Goal: Task Accomplishment & Management: Complete application form

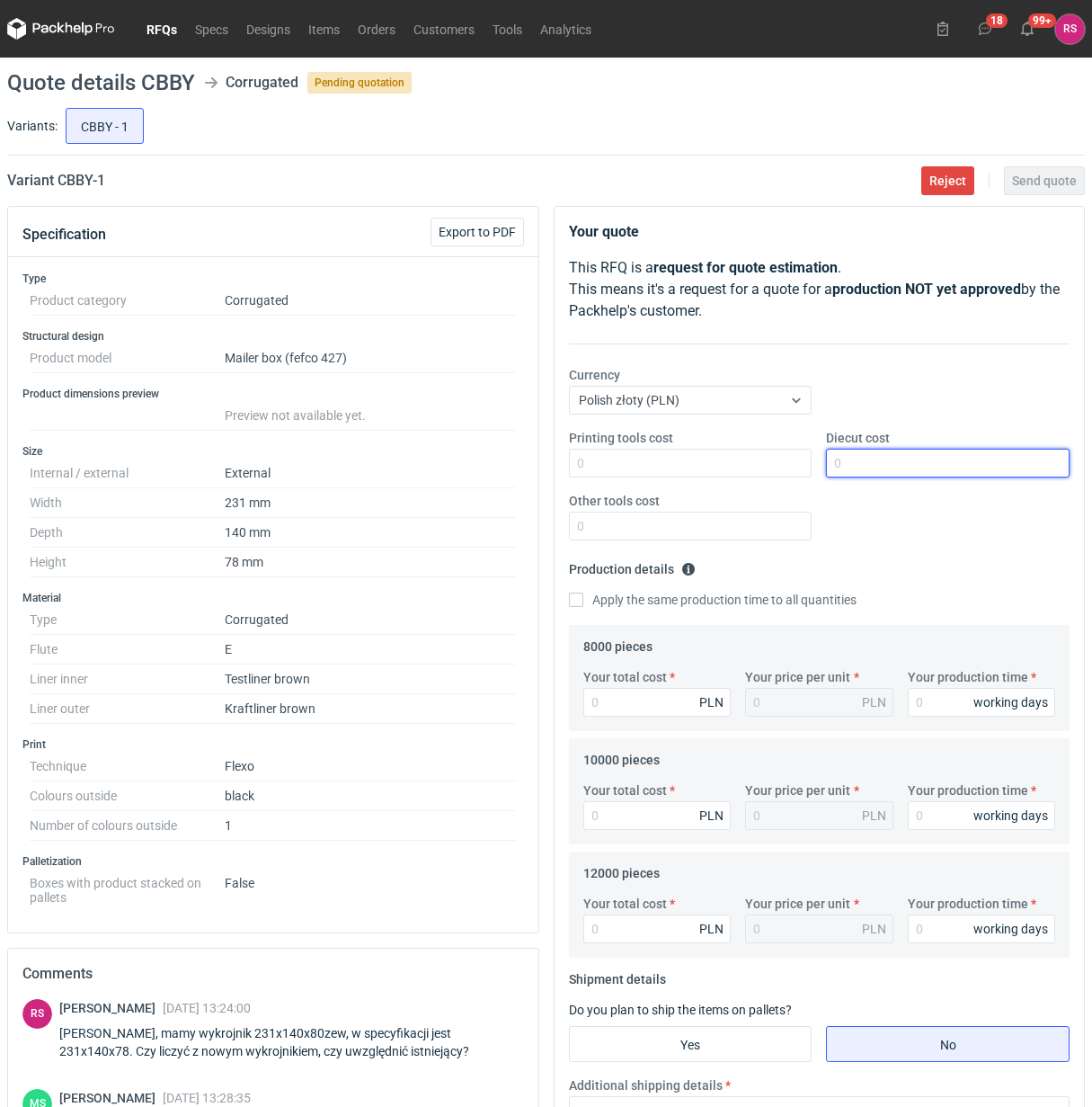
click at [934, 468] on input "Diecut cost" at bounding box center [948, 463] width 244 height 29
type input "750"
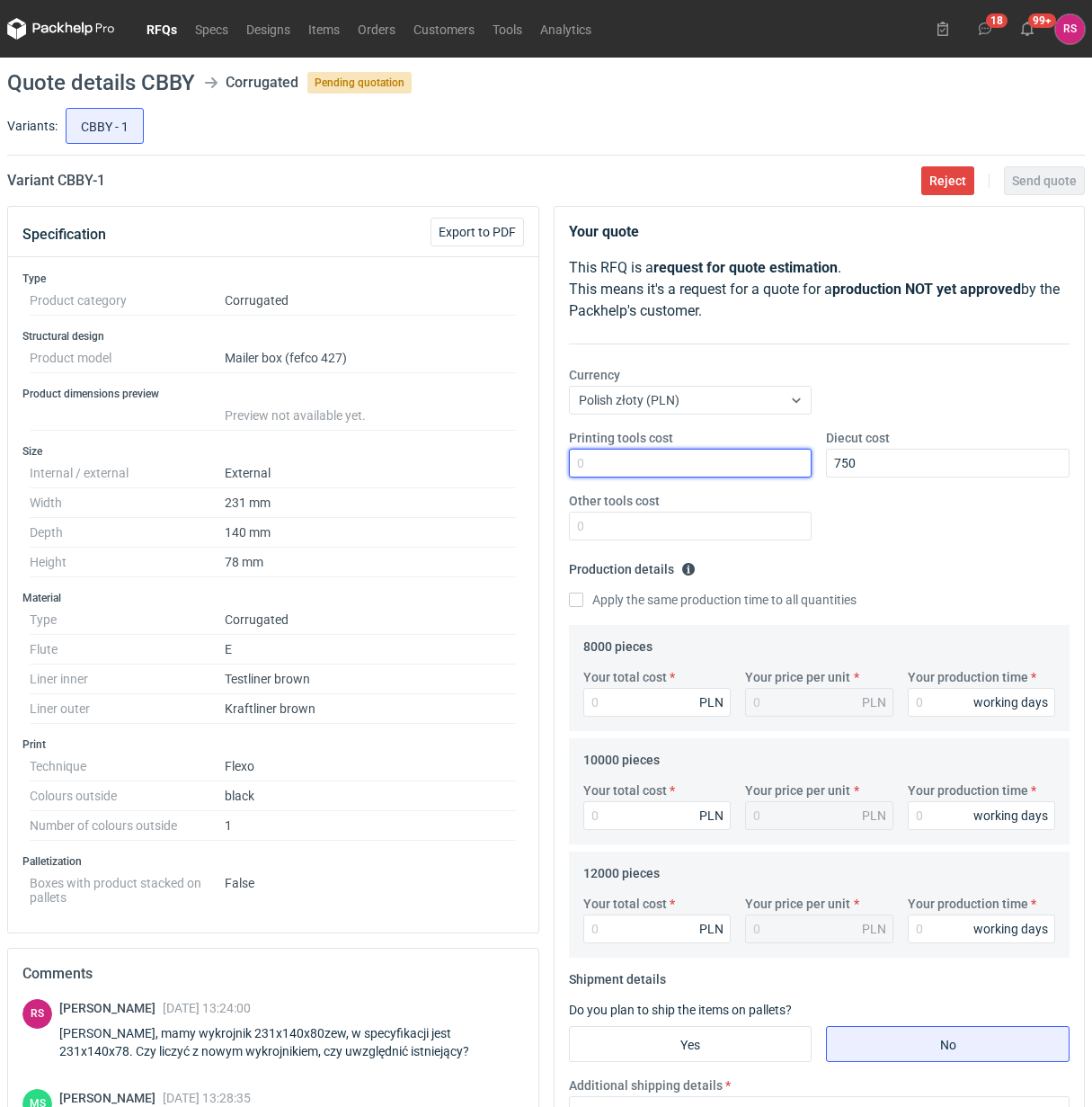
click at [702, 468] on input "Printing tools cost" at bounding box center [691, 463] width 244 height 29
type input "1000"
click at [569, 592] on input "Apply the same production time to all quantities" at bounding box center [576, 599] width 15 height 15
checkbox input "true"
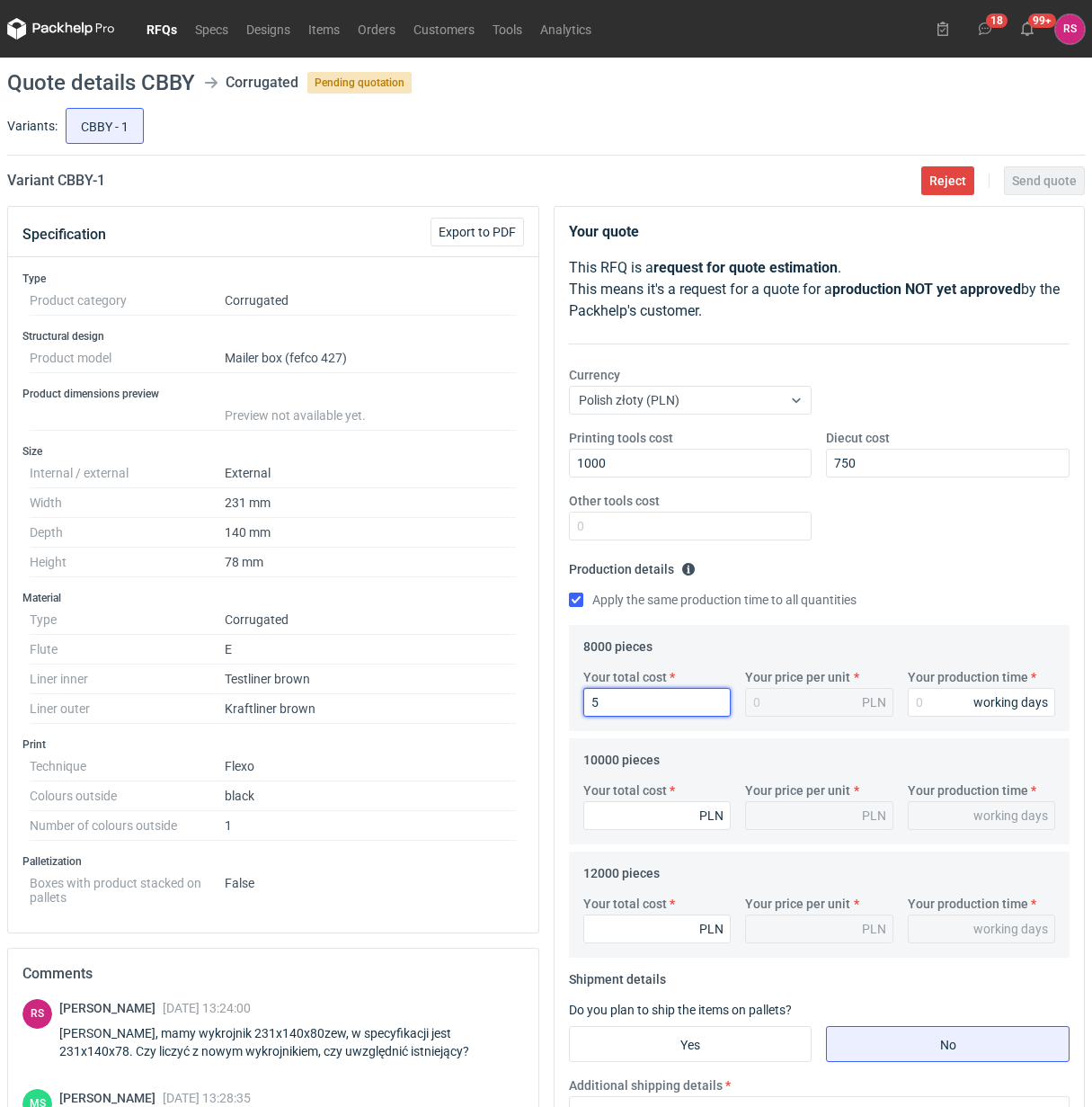
type input "52"
type input "0.01"
type input "5280"
type input "0.66"
type input "5280"
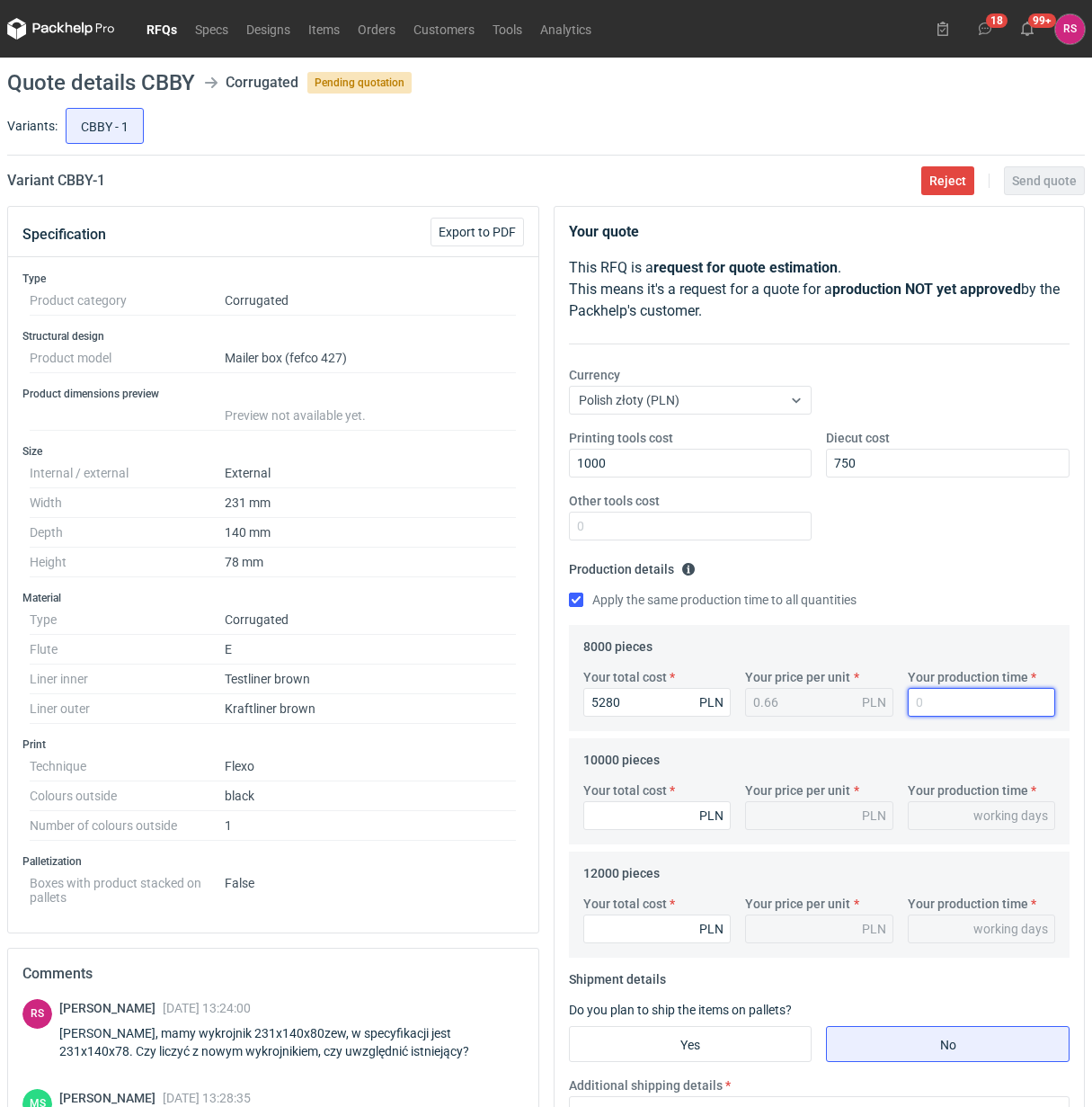
type input "1"
type input "15"
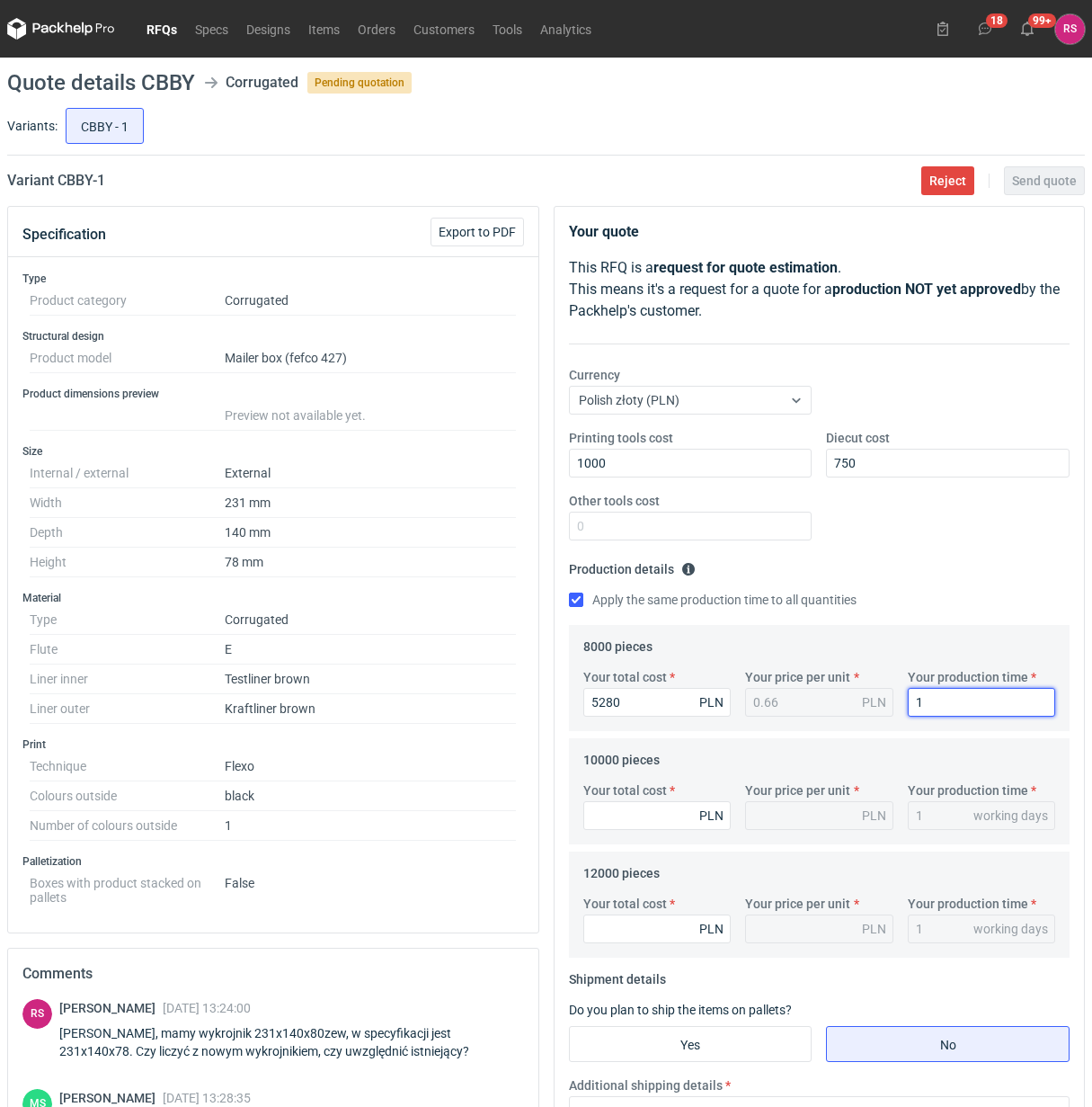
type input "15"
type input "6400"
type input "0.64"
type input "6400"
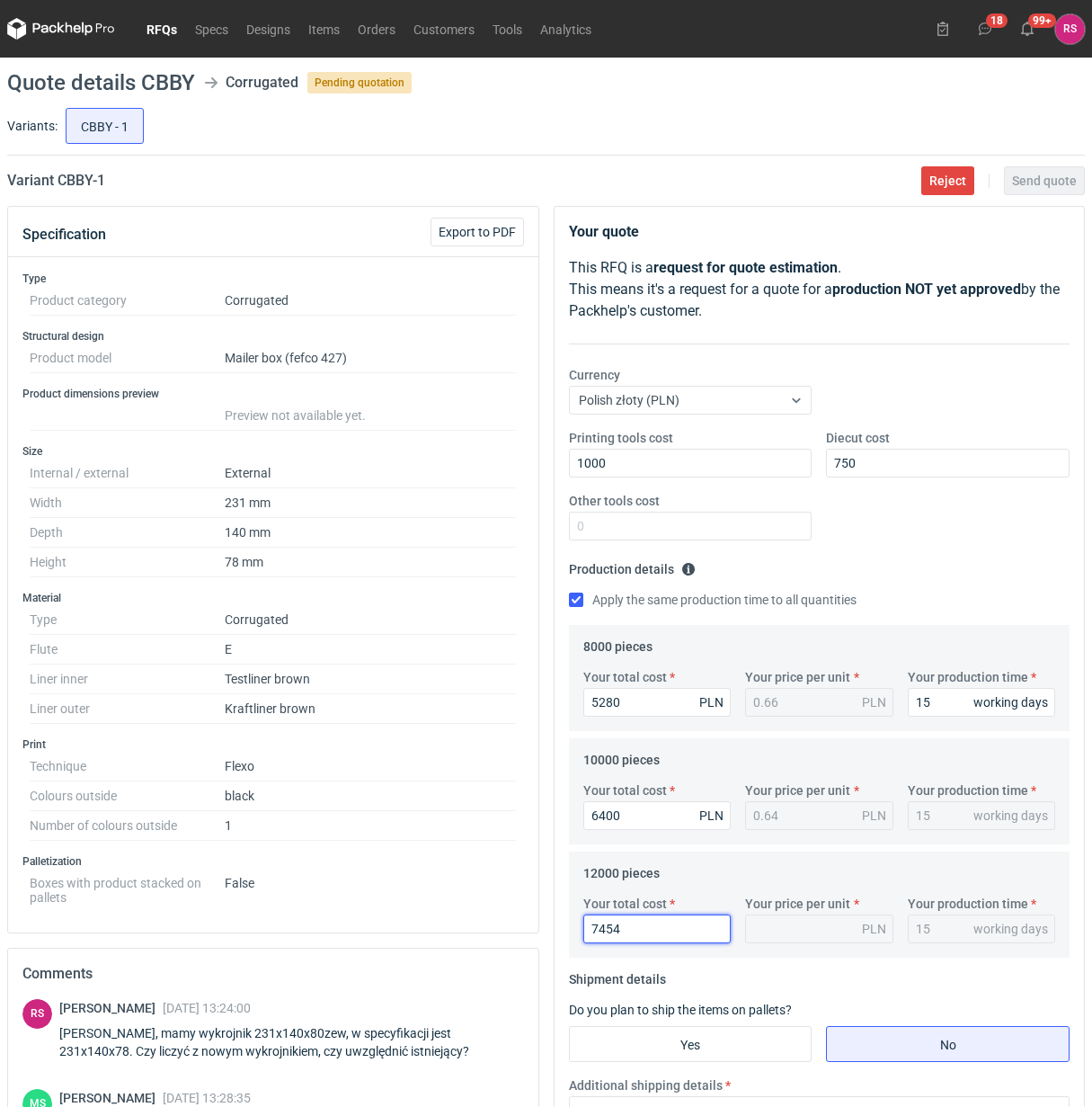
type input "74540"
type input "6.21"
type input "745"
type input "0.06"
type input "74"
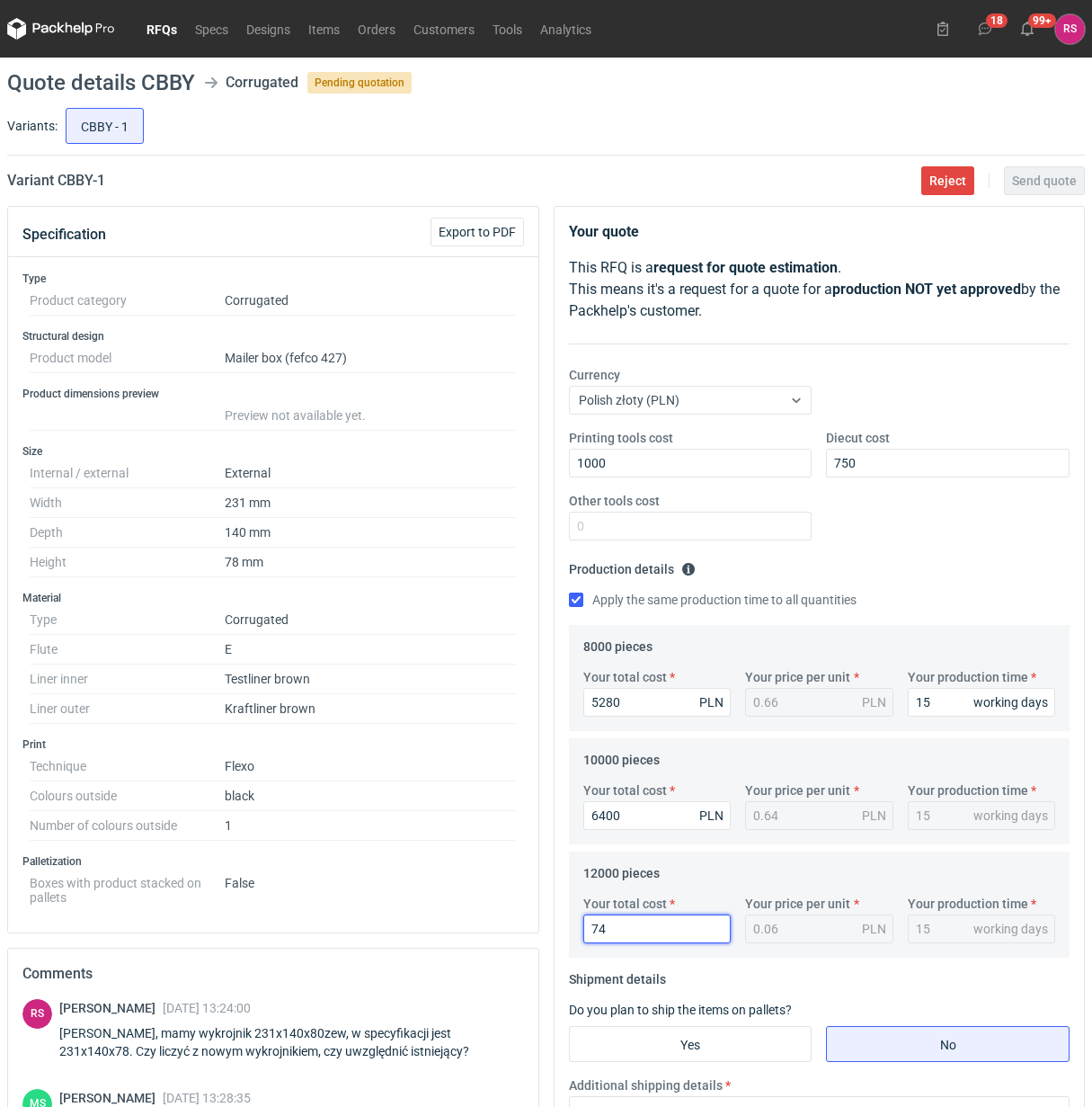
type input "0.01"
type input "7440"
type input "0.62"
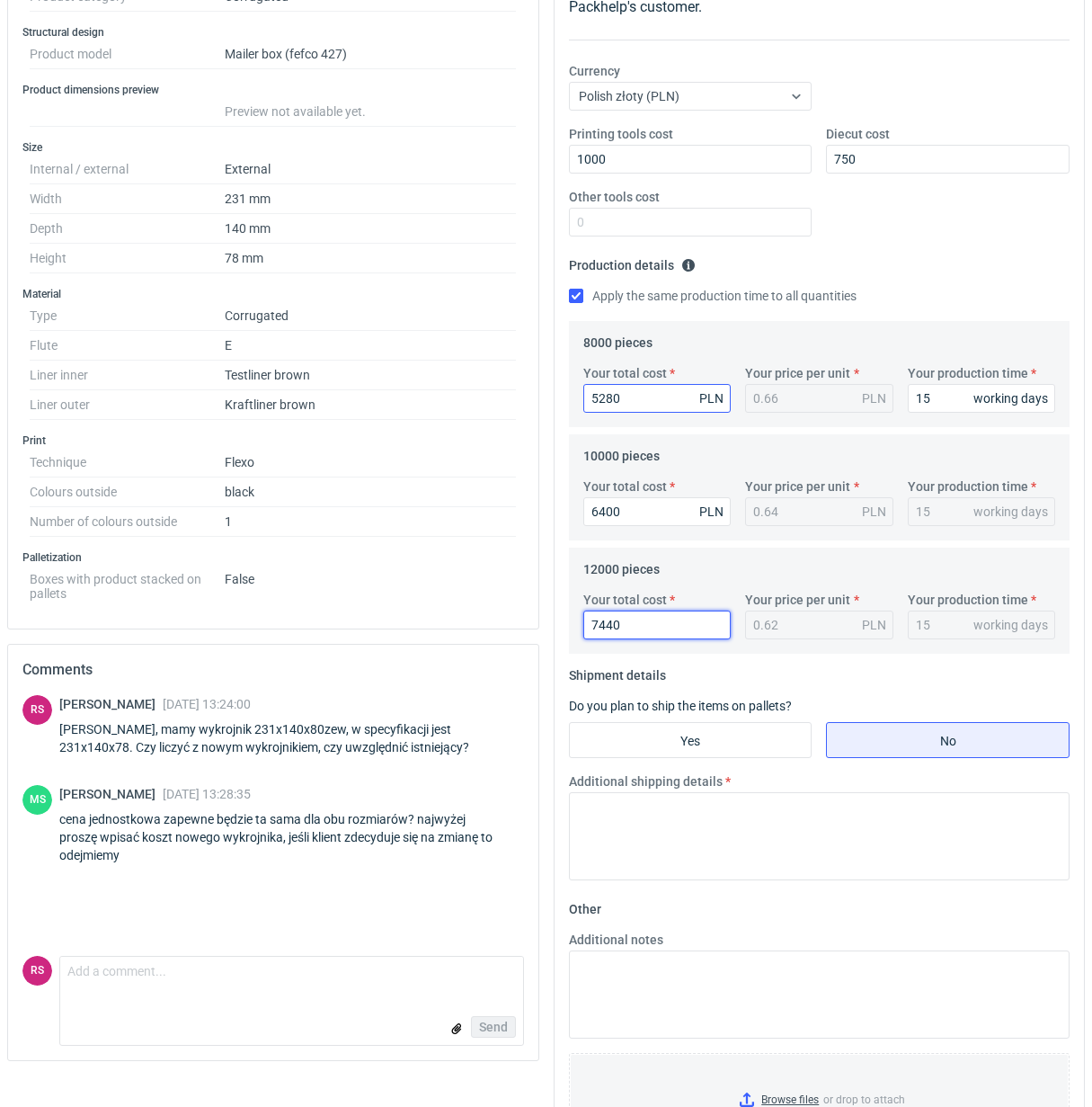
scroll to position [337, 0]
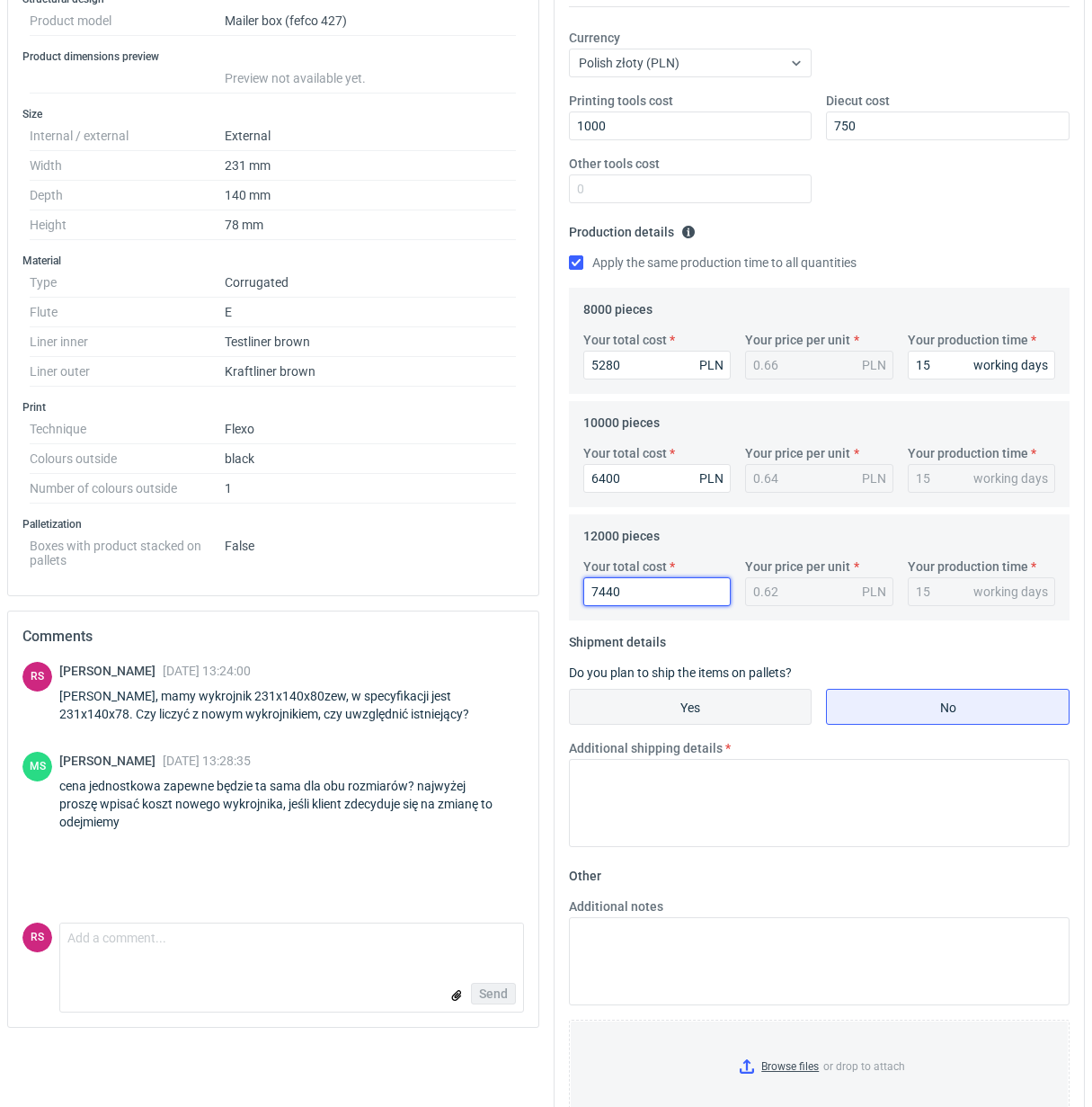
type input "7440"
click at [694, 716] on input "Yes" at bounding box center [691, 706] width 242 height 34
radio input "true"
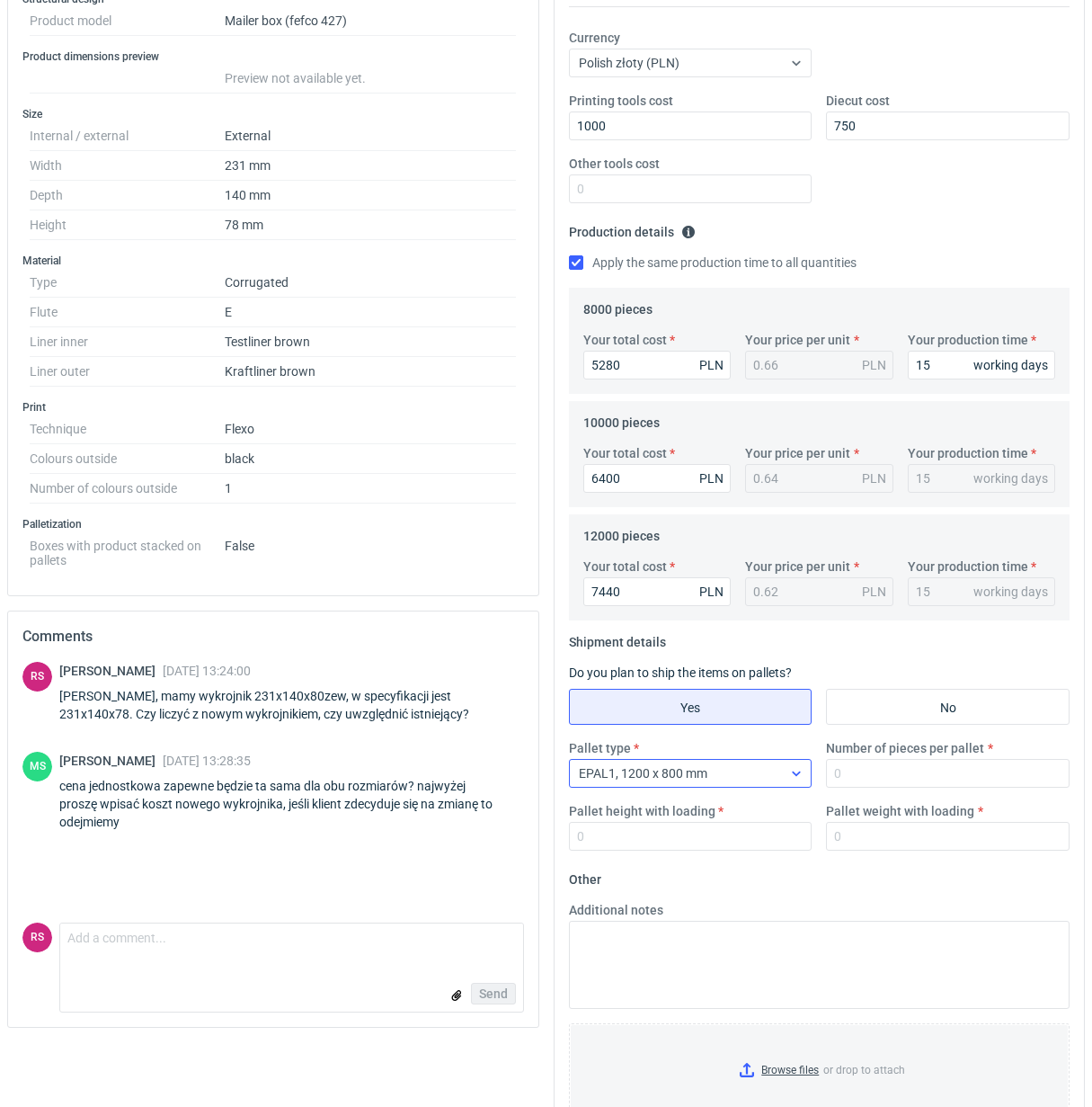
click at [802, 780] on div at bounding box center [797, 773] width 29 height 15
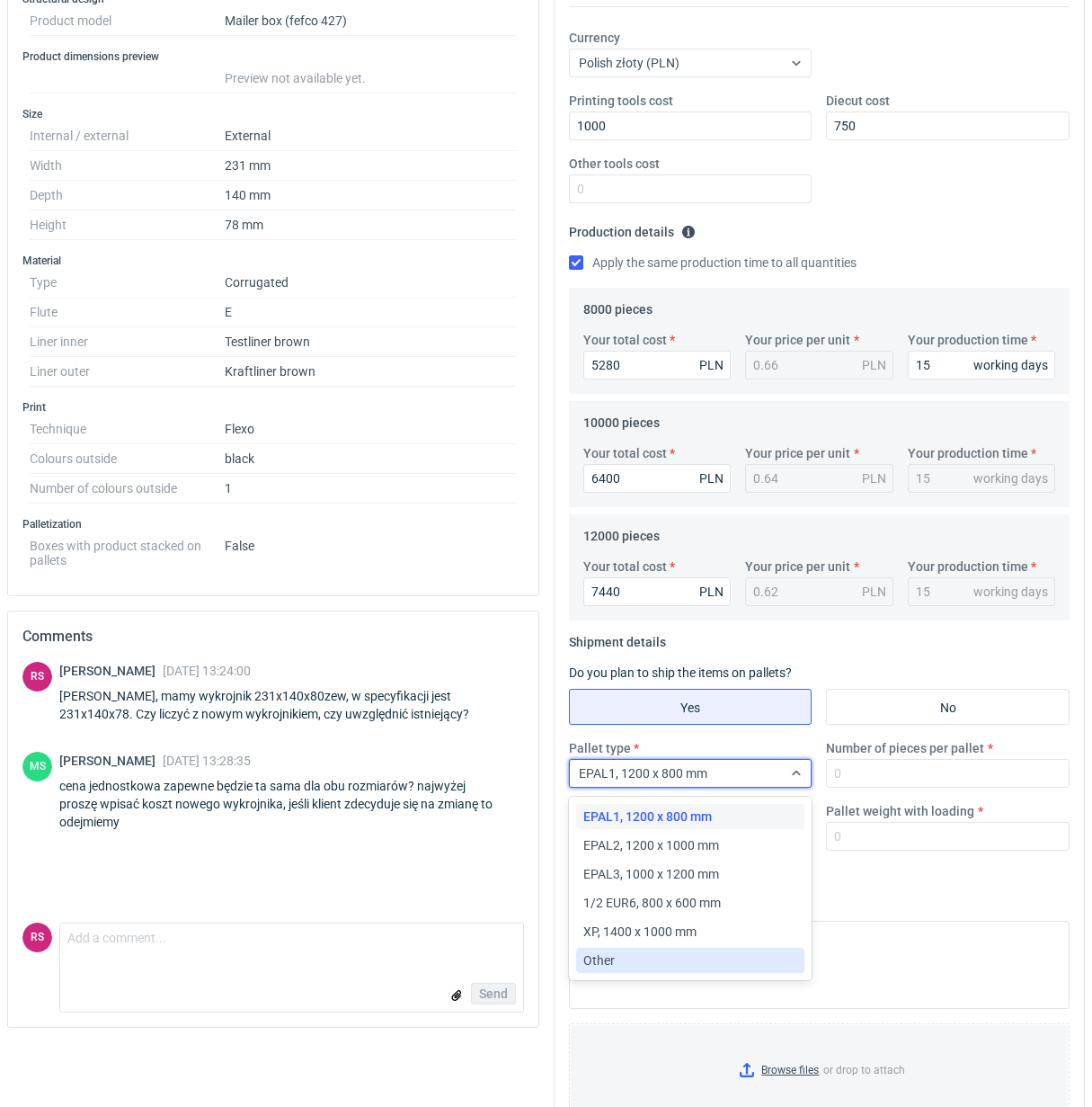
click at [635, 958] on div "Other" at bounding box center [691, 960] width 214 height 18
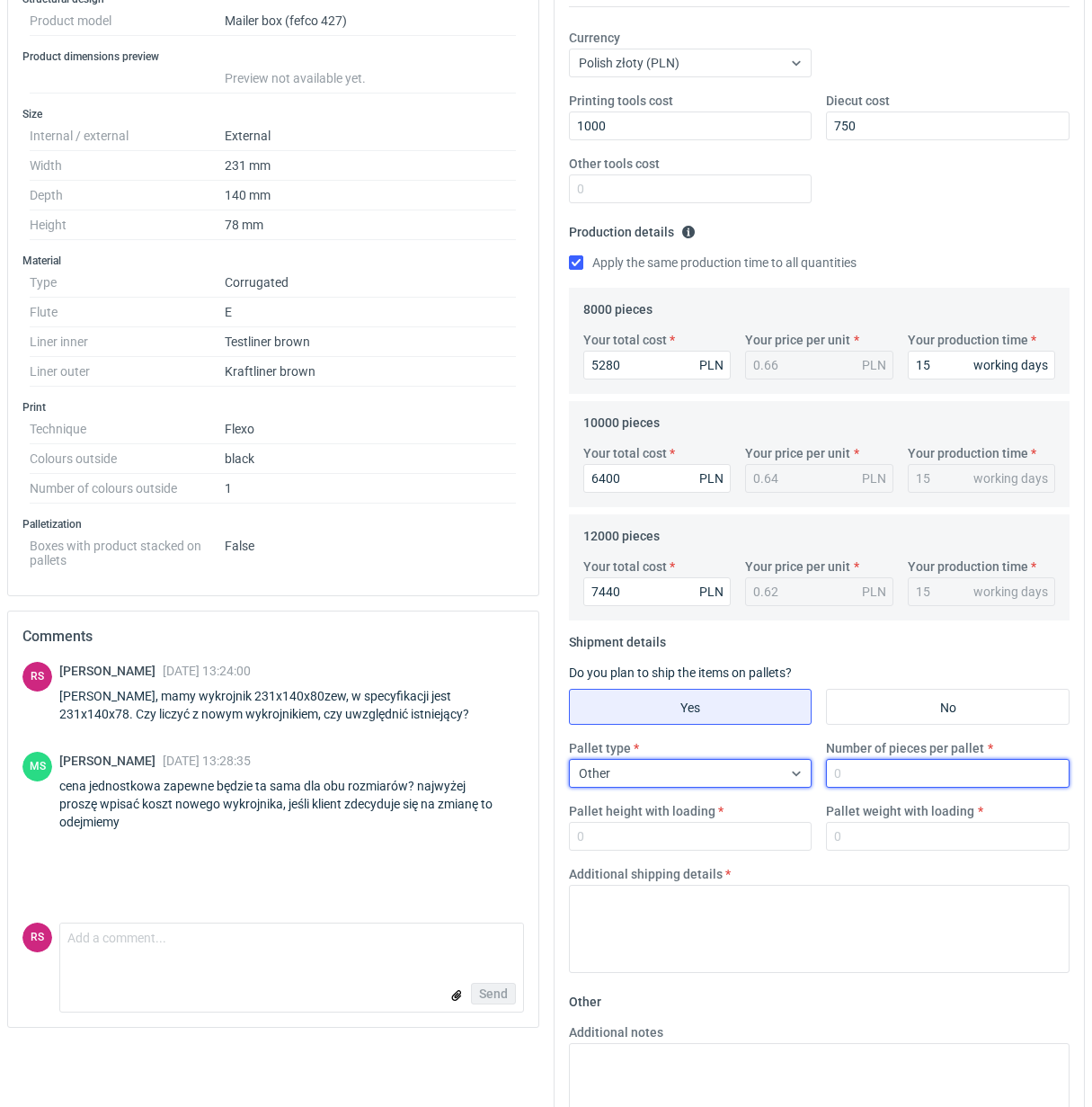
click at [942, 769] on input "Number of pieces per pallet" at bounding box center [948, 774] width 244 height 29
type input "2000"
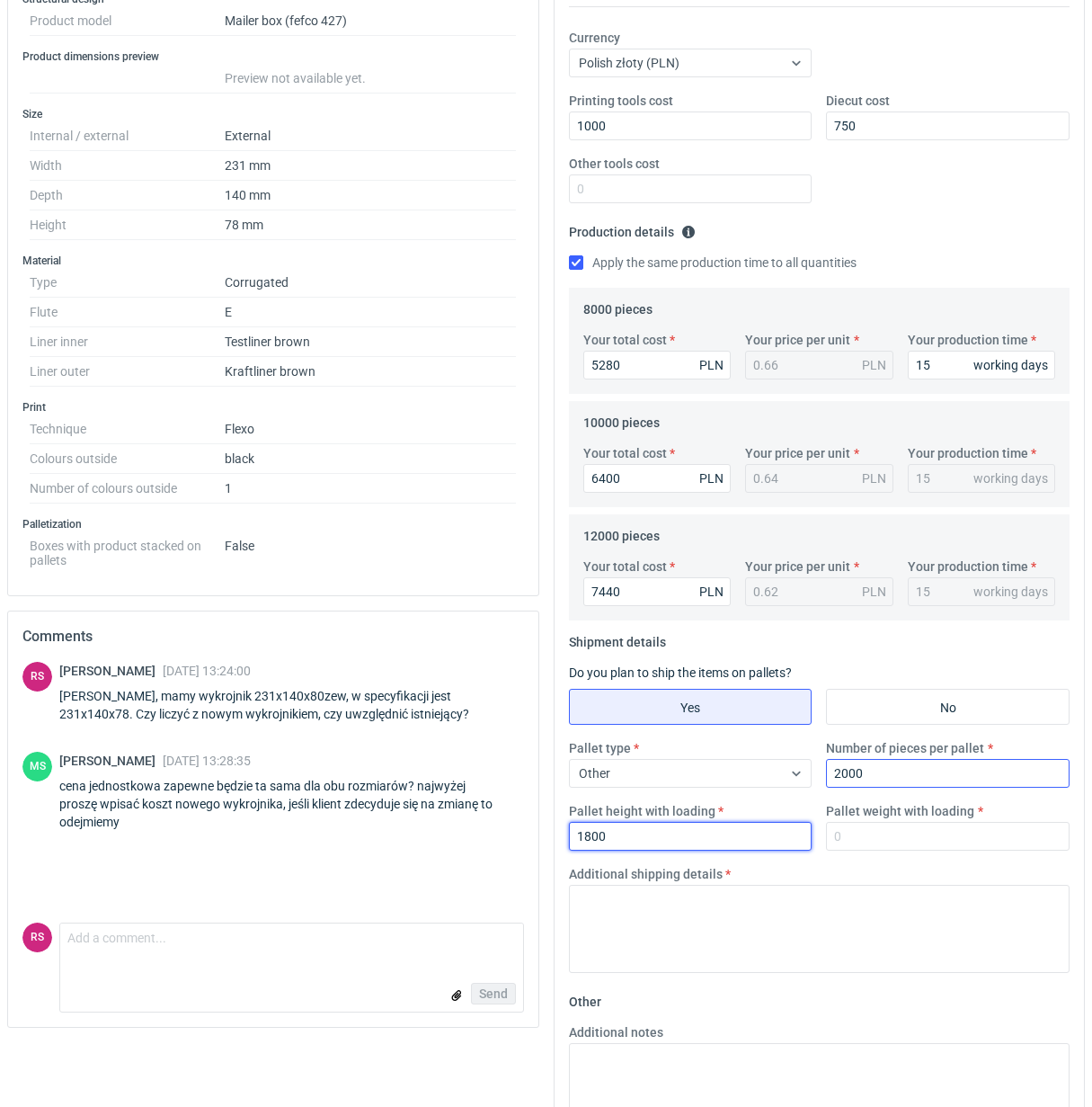
type input "1800"
type input "250"
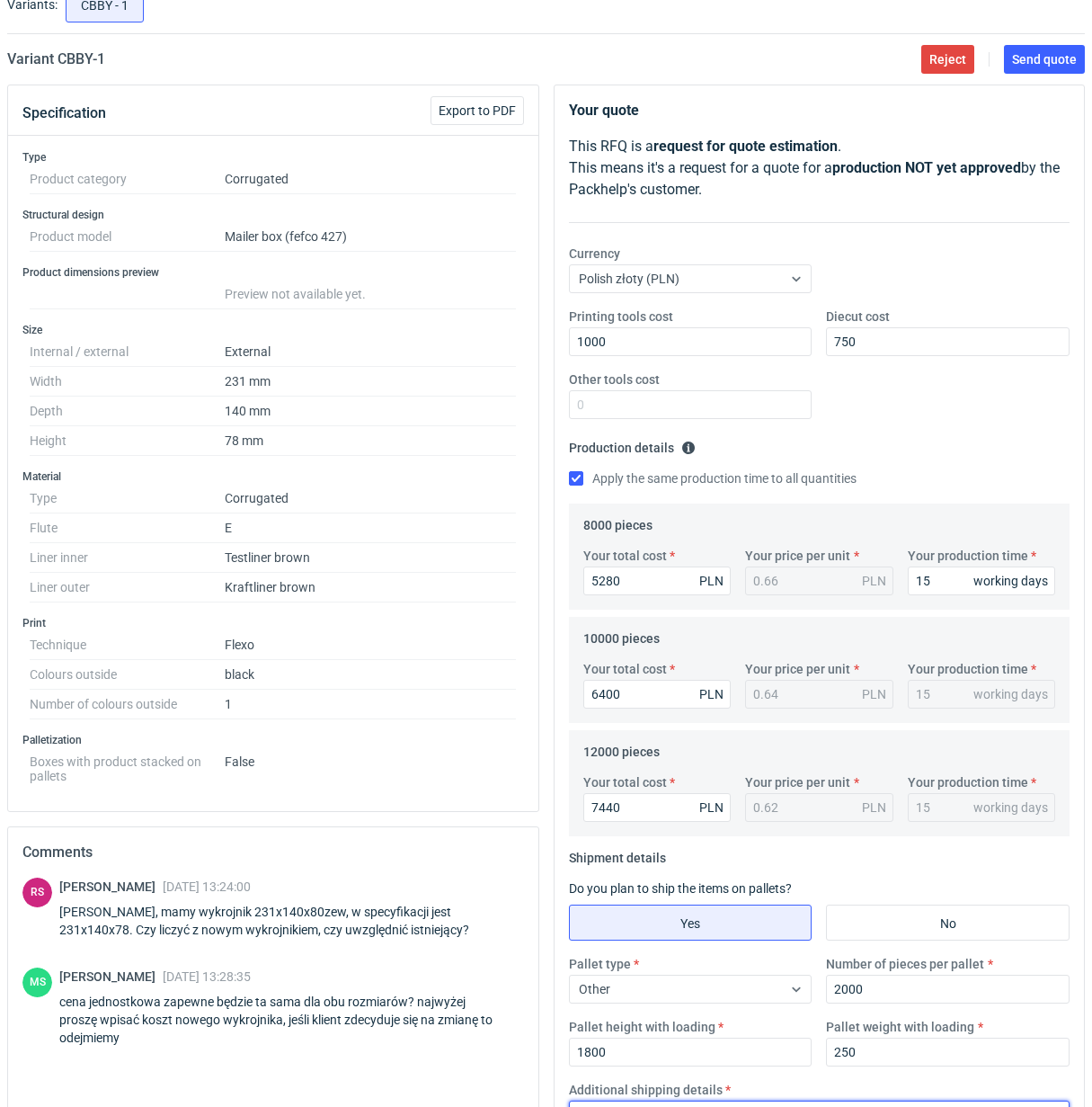
scroll to position [0, 0]
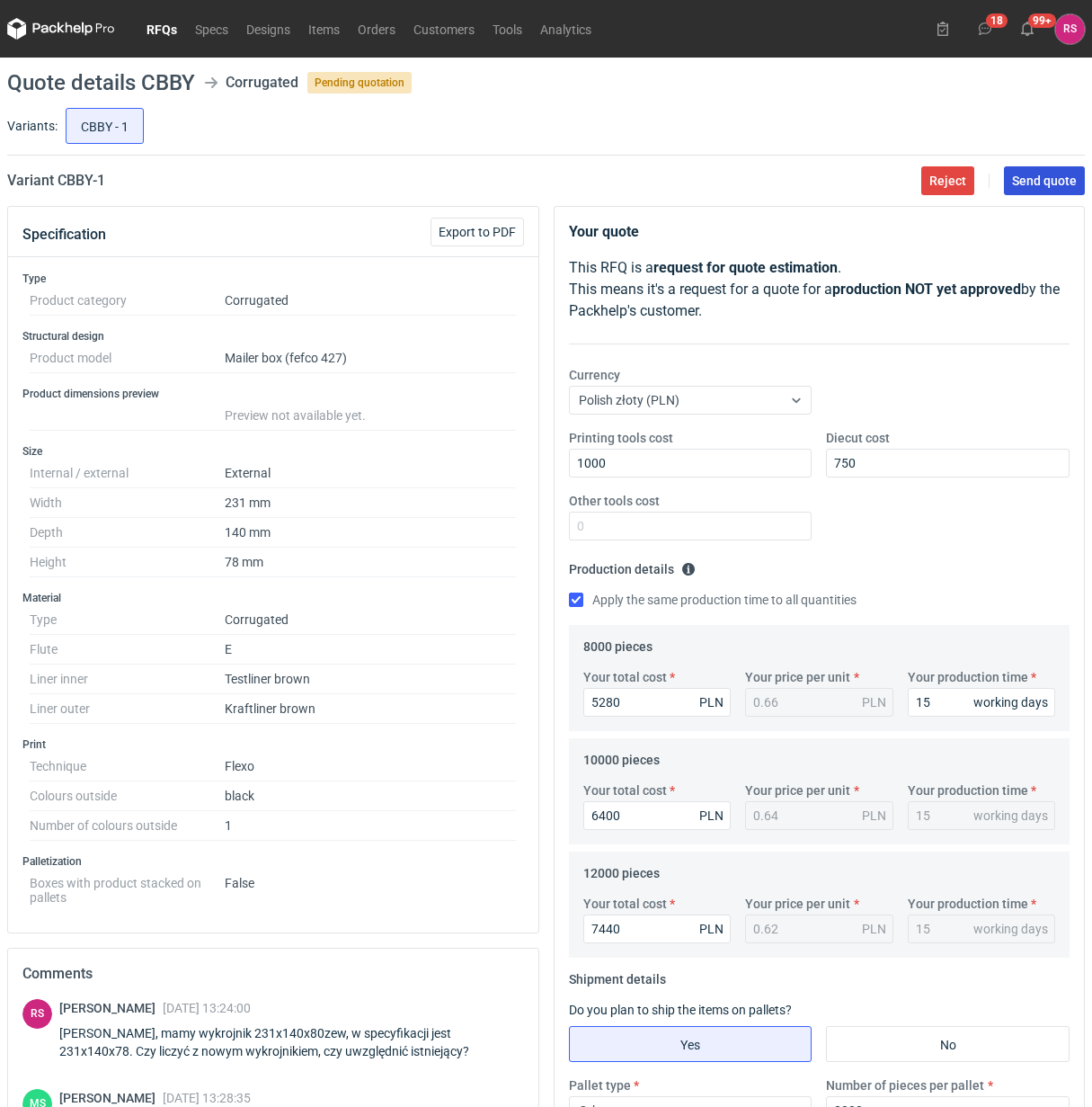
type textarea "Palety jednorazowe 1200x800"
click at [1032, 171] on button "Send quote" at bounding box center [1044, 181] width 81 height 29
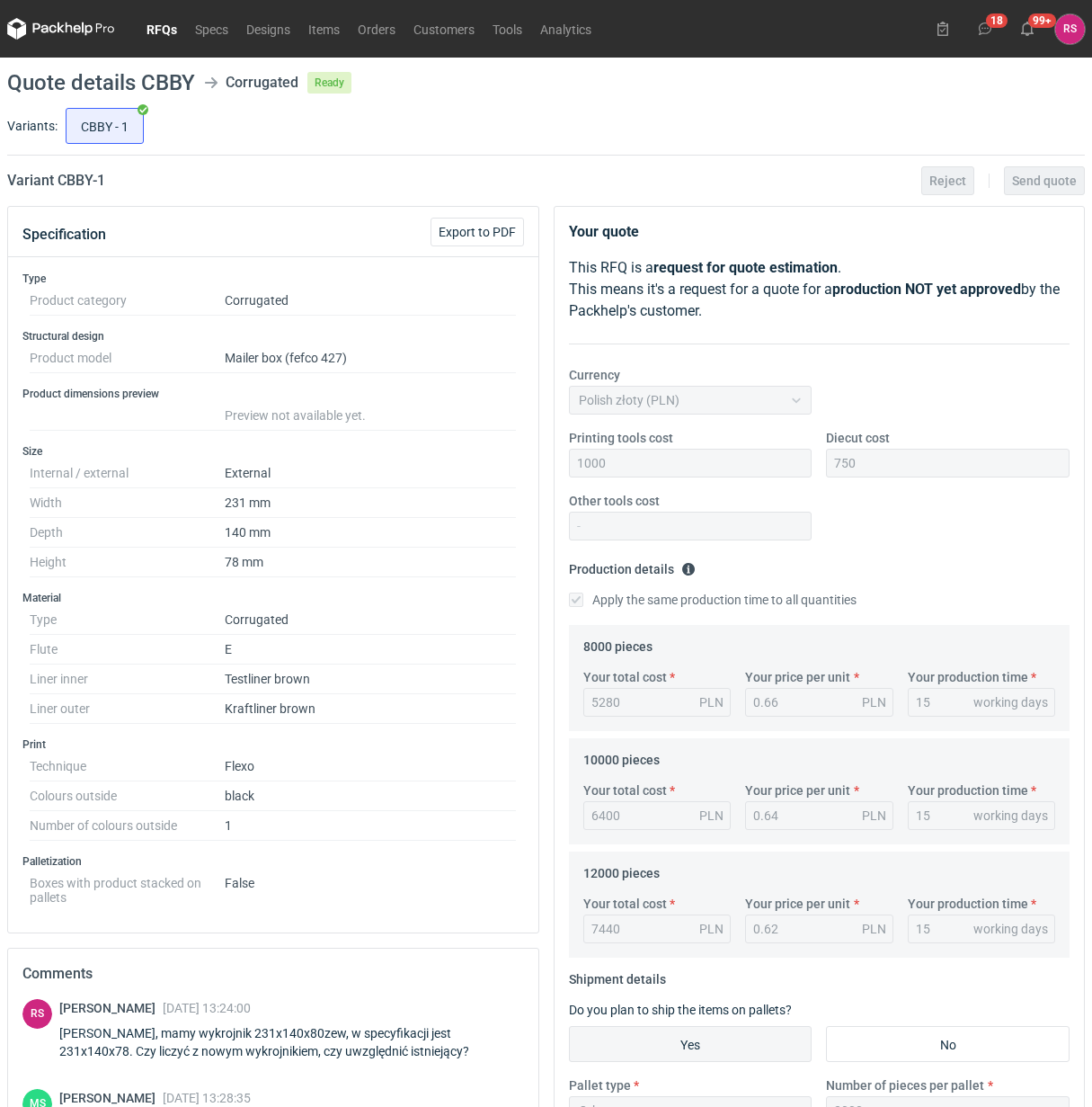
click at [169, 29] on link "RFQs" at bounding box center [162, 28] width 49 height 21
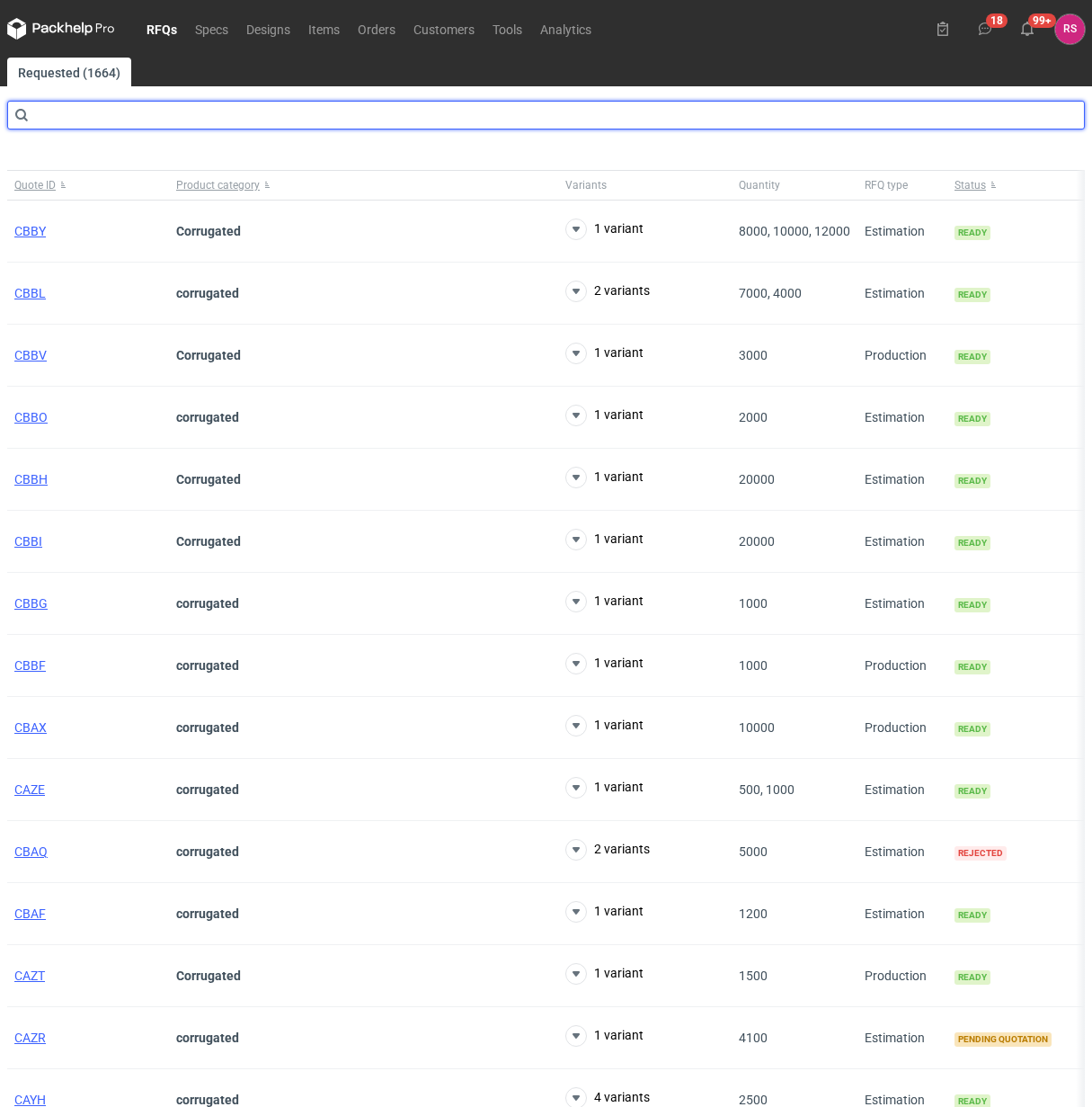
click at [122, 115] on input "text" at bounding box center [546, 115] width 1077 height 29
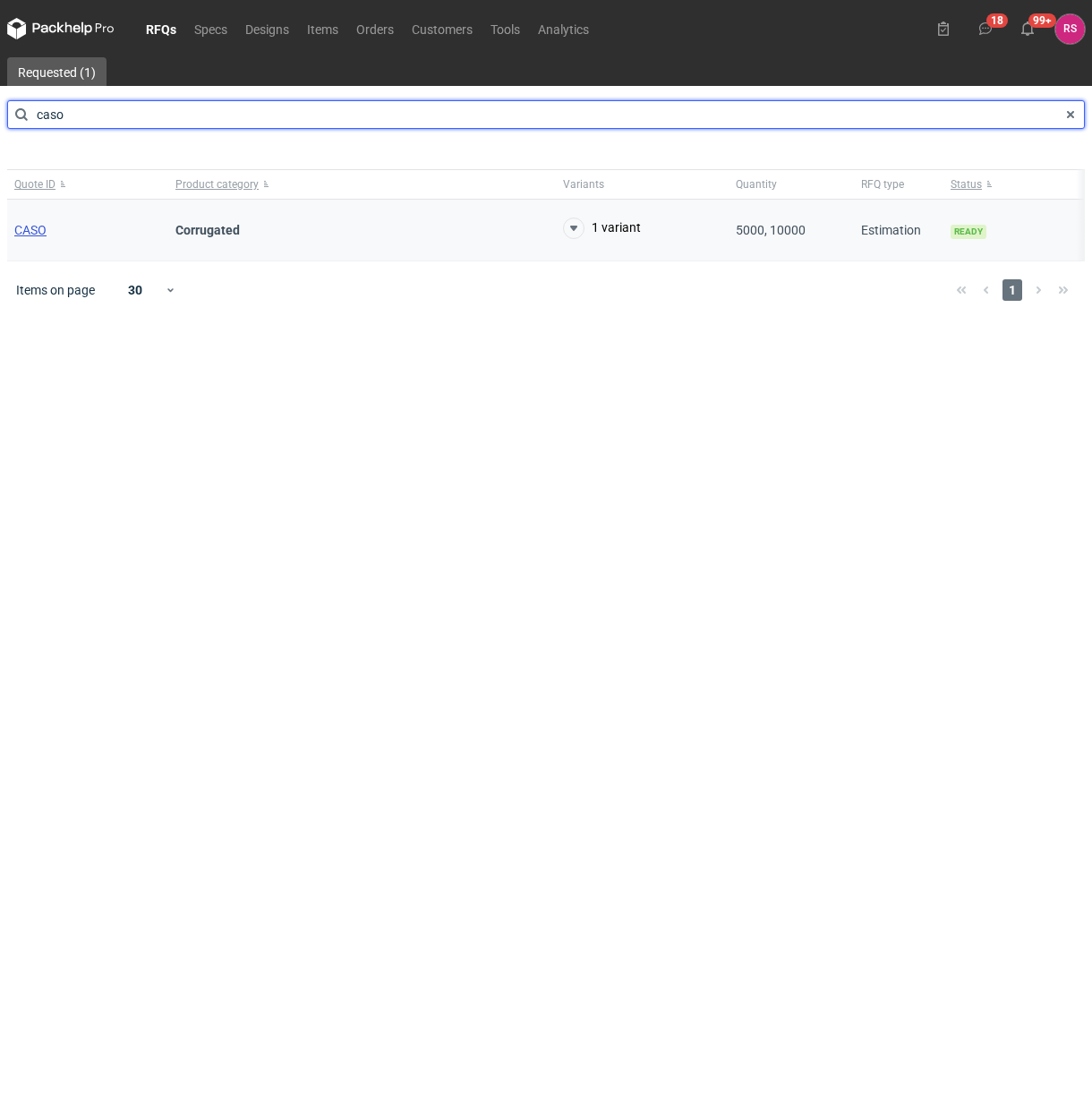
type input "caso"
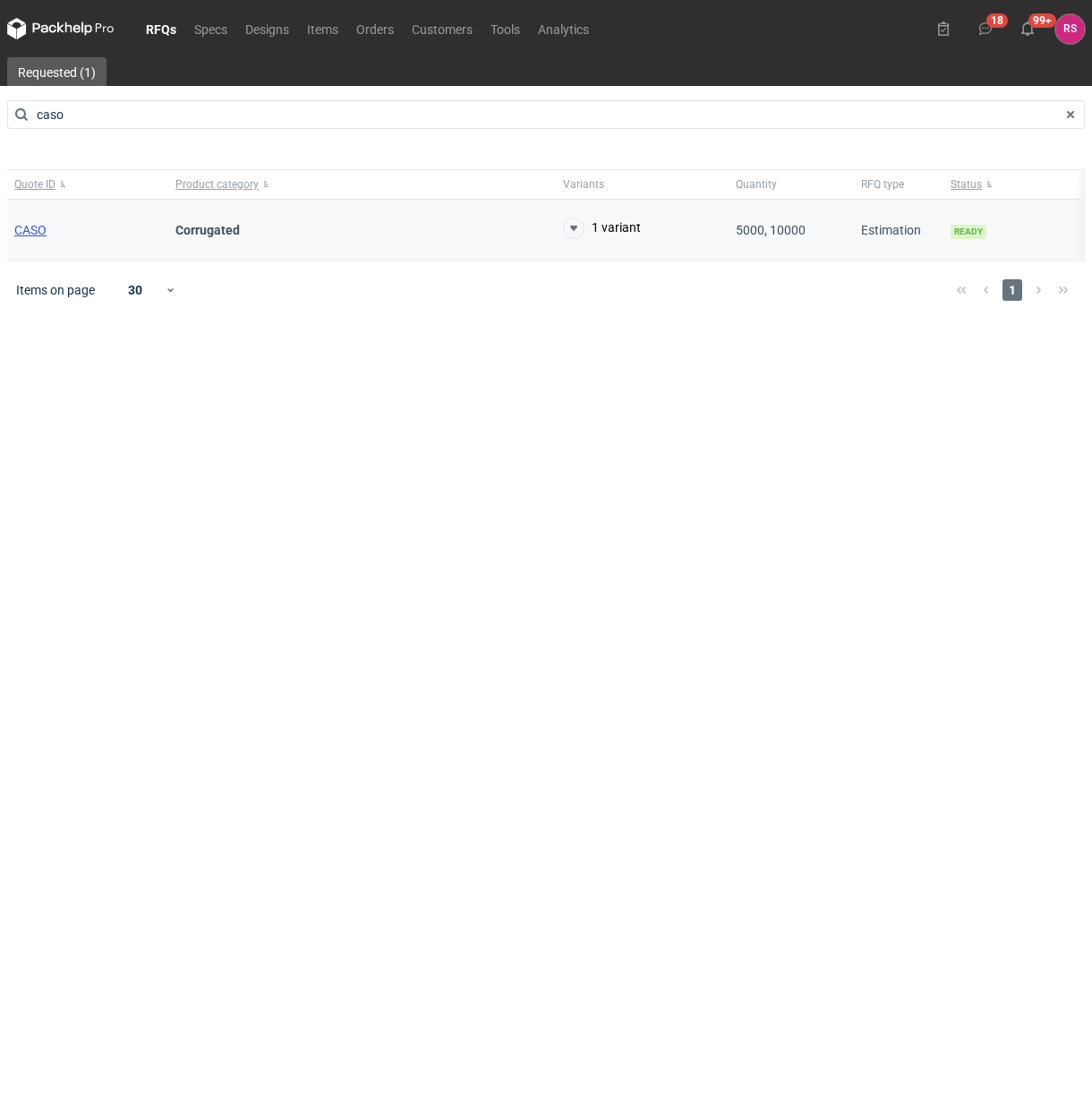
click at [38, 226] on span "CASO" at bounding box center [30, 230] width 32 height 15
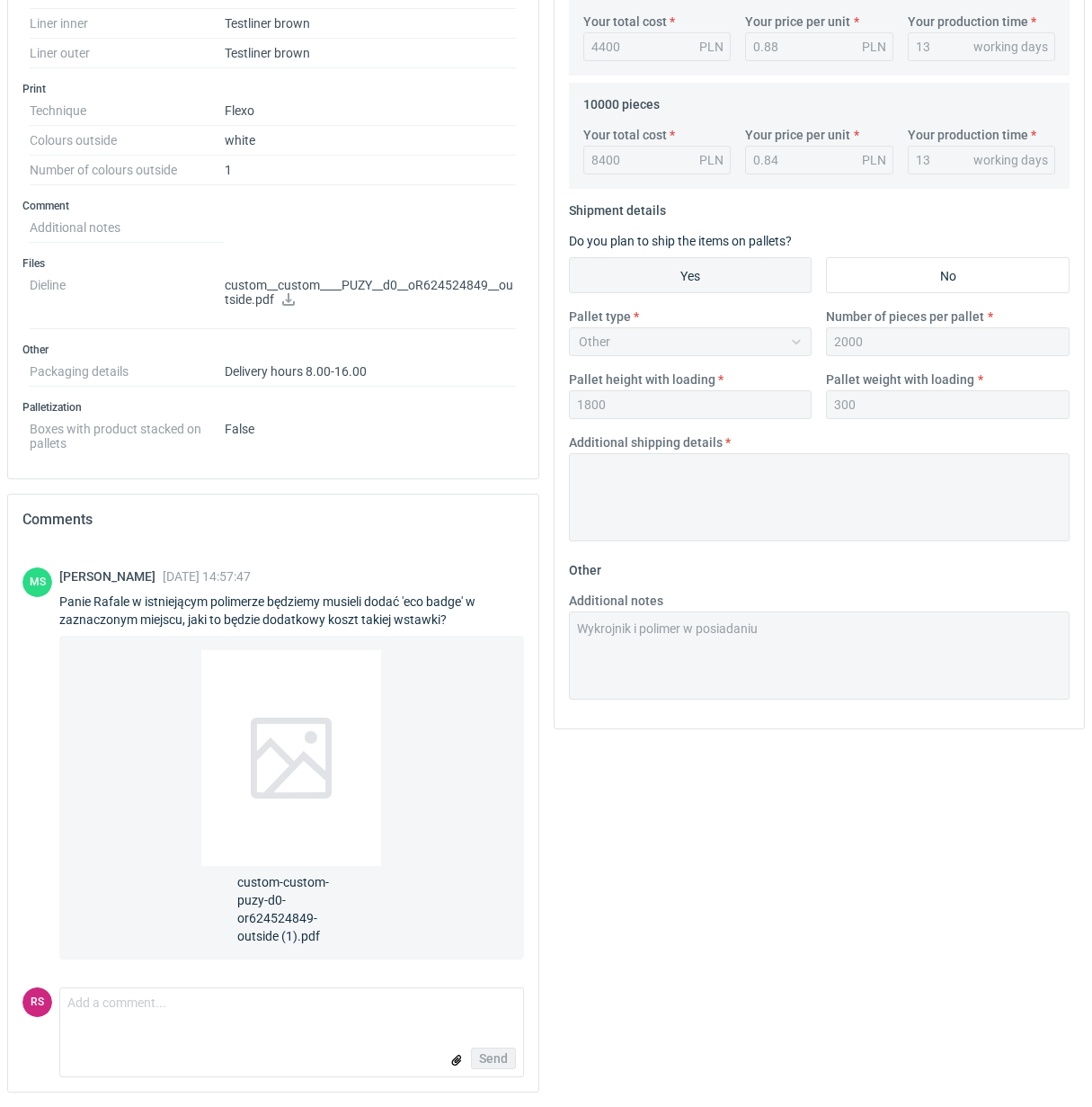
scroll to position [659, 0]
click at [268, 740] on div at bounding box center [291, 757] width 180 height 215
click at [186, 1016] on textarea "Comment message" at bounding box center [291, 1007] width 463 height 38
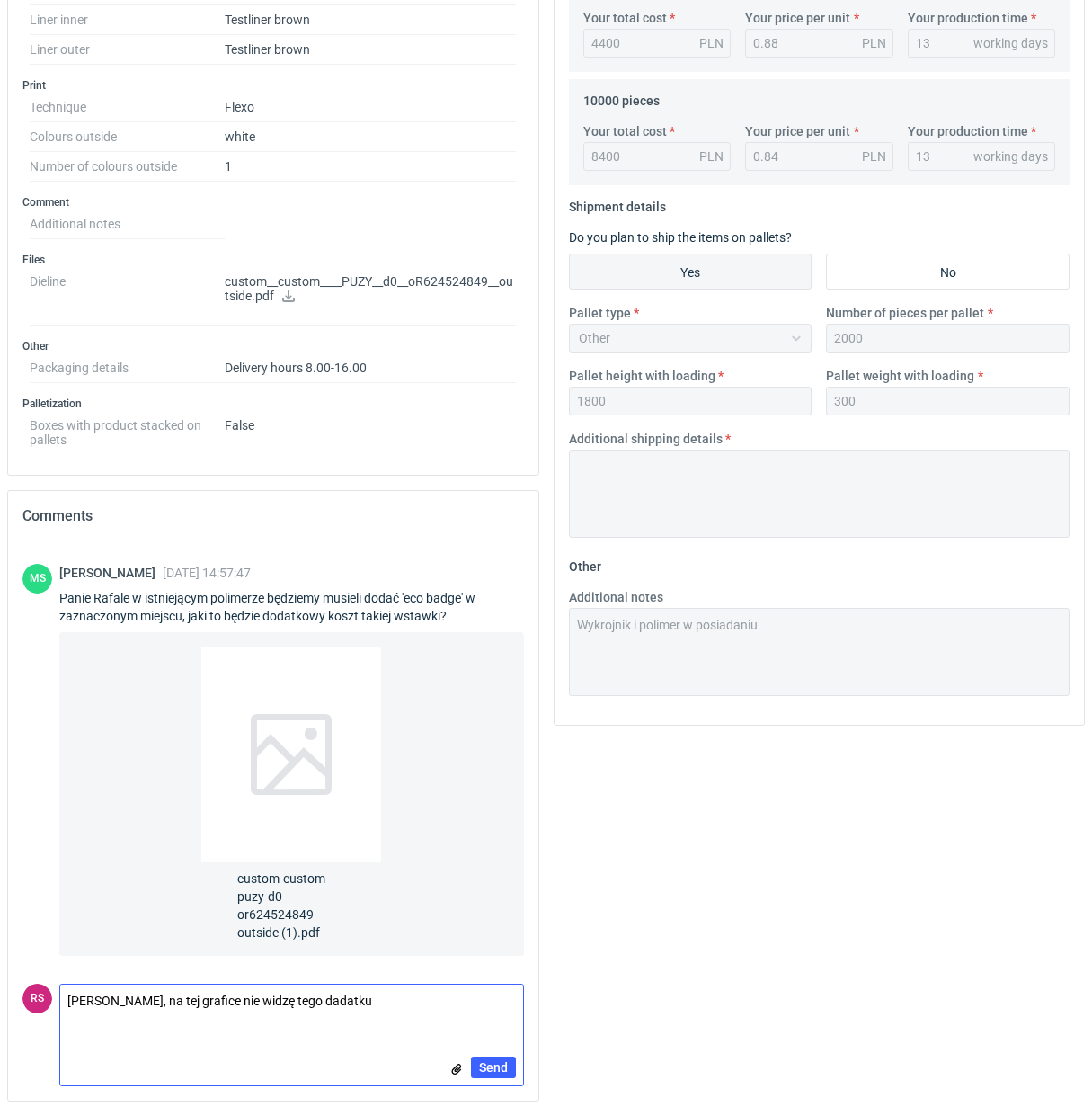
drag, startPoint x: 153, startPoint y: 1007, endPoint x: 409, endPoint y: 1012, distance: 256.0
click at [409, 1012] on textarea "Panie Macieju, na tej grafice nie widzę tego dadatku" at bounding box center [291, 1010] width 463 height 51
click at [310, 1004] on textarea "Panie Macieju, minimalny koszt nawet nwlkjpwrzchni to 300 zł." at bounding box center [291, 1010] width 463 height 51
click at [320, 1007] on textarea "Panie Macieju, minimalny koszt nawet nwlk jpwrzchni to 300 zł." at bounding box center [291, 1010] width 463 height 51
click at [313, 1004] on textarea "Panie Macieju, minimalny koszt nawet nwlk jpowrzchni to 300 zł." at bounding box center [291, 1010] width 463 height 51
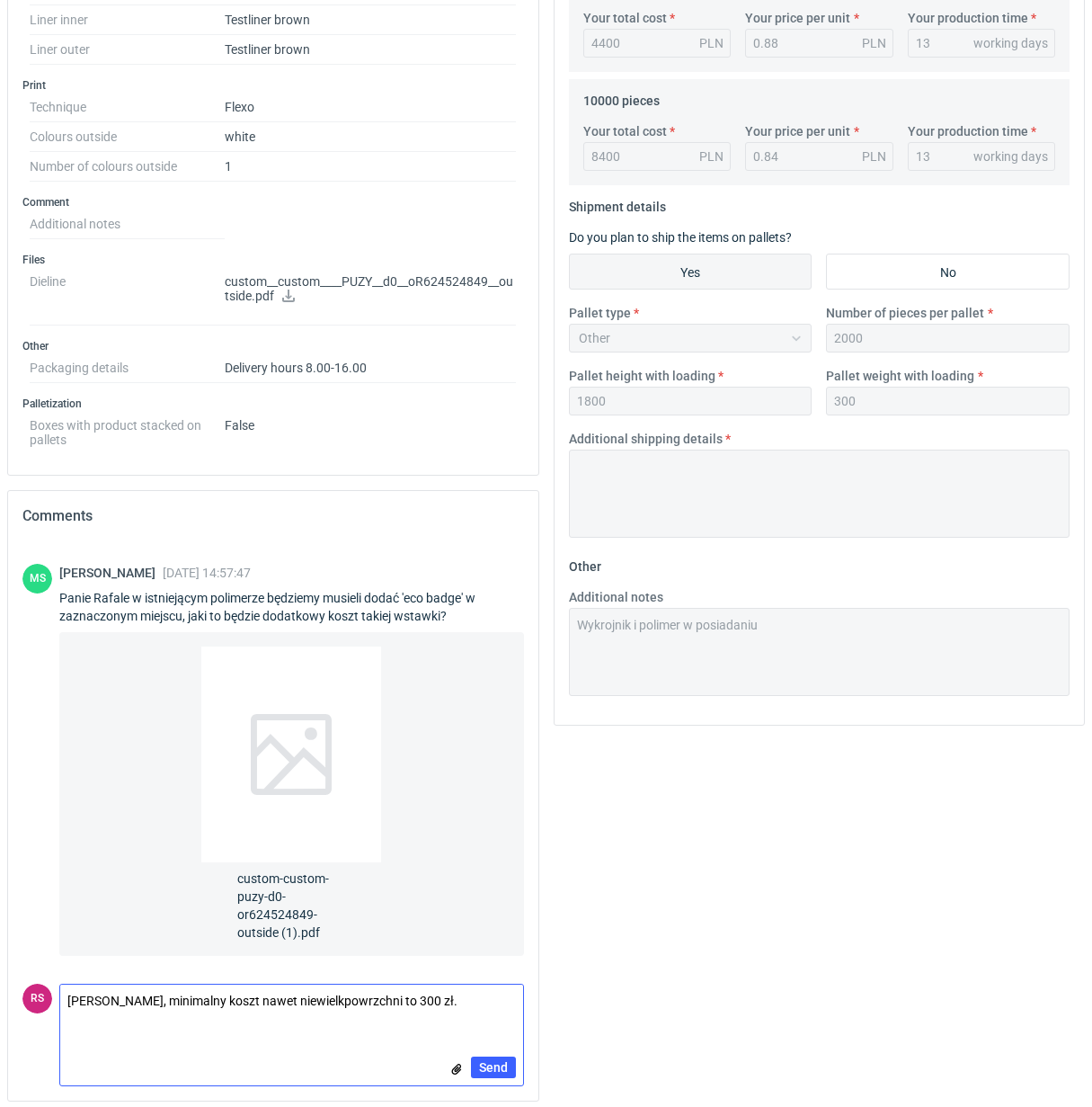
click at [332, 1007] on textarea "Panie Macieju, minimalny koszt nawet niewielkpowrzchni to 300 zł." at bounding box center [291, 1010] width 463 height 51
click at [325, 1003] on textarea "Panie Macieju, minimalny koszt nawet niewielk powrzchni to 300 zł." at bounding box center [291, 1010] width 463 height 51
click at [368, 1005] on textarea "Panie Macieju, minimalny koszt nawet niewielkiej powrzchni to 300 zł." at bounding box center [291, 1010] width 463 height 51
click at [447, 1030] on textarea "Panie Macieju, minimalny koszt nawet niewielkiej powierzchni to 300 zł." at bounding box center [291, 1010] width 463 height 51
click at [487, 1009] on textarea "Panie Macieju, minimalny koszt nawet niewielkiej powierzchni to 300 zł." at bounding box center [291, 1010] width 463 height 51
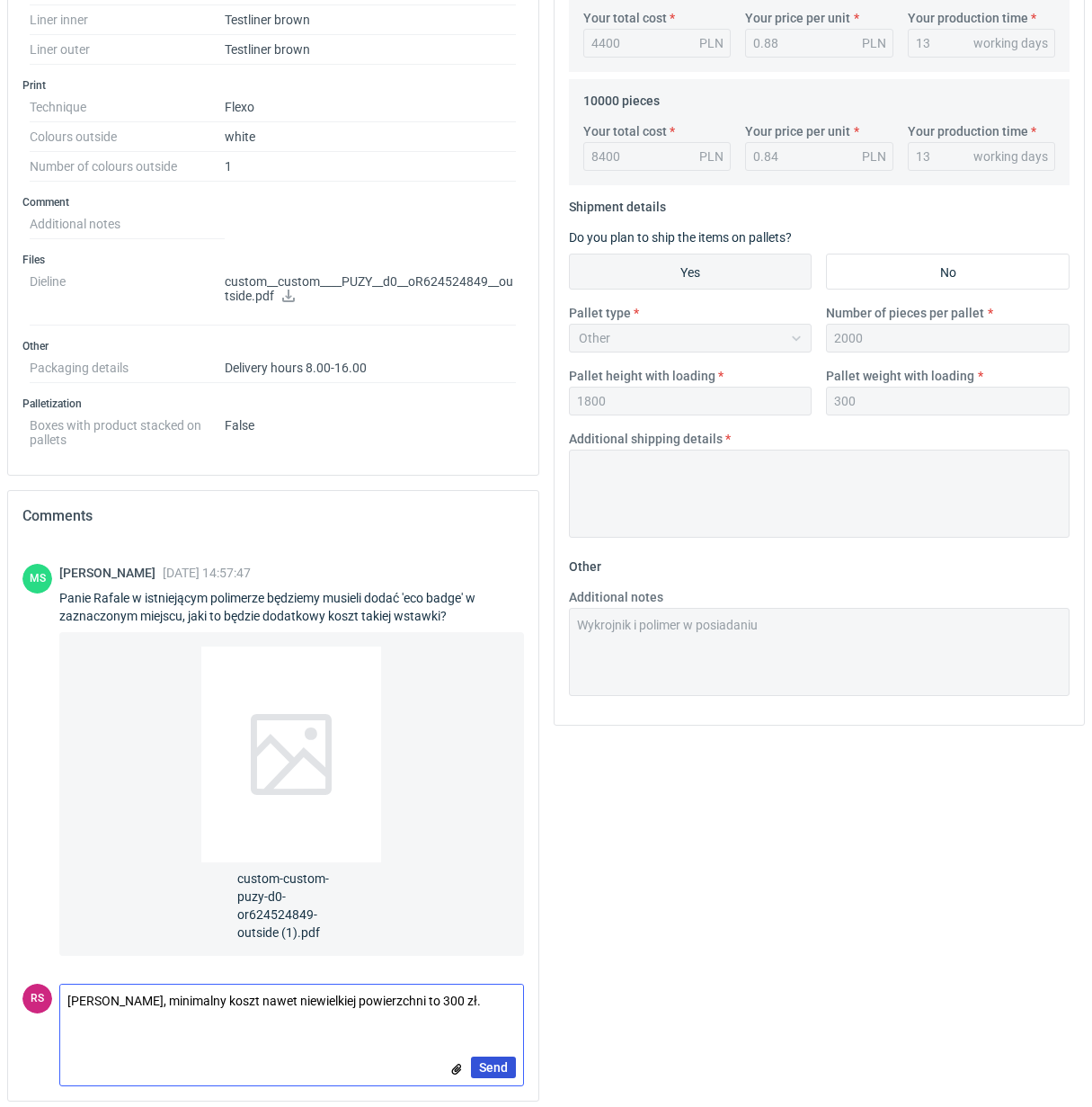
type textarea "Panie Macieju, minimalny koszt nawet niewielkiej powierzchni to 300 zł."
click at [494, 1072] on span "Send" at bounding box center [494, 1067] width 29 height 13
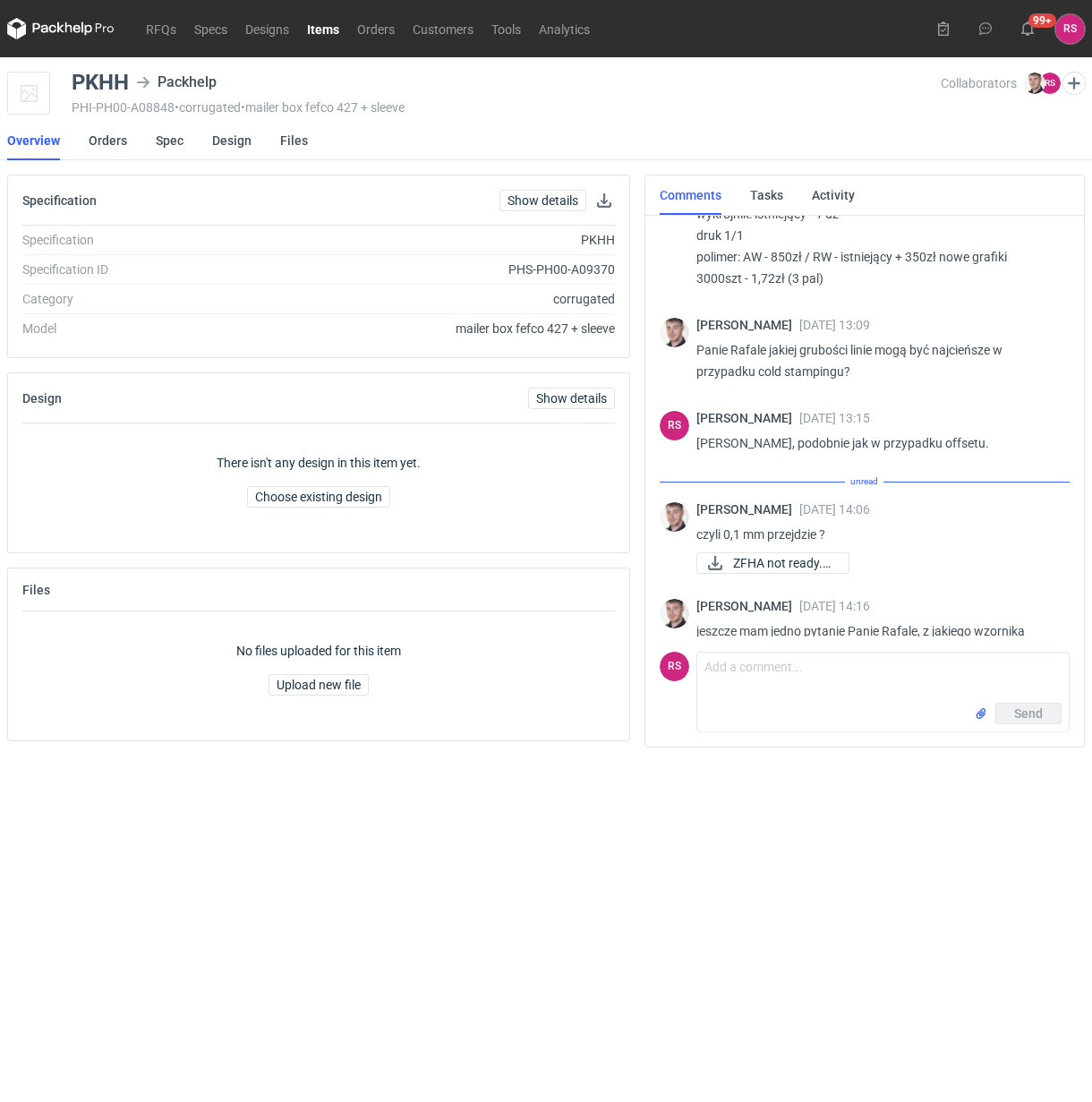
scroll to position [1881, 0]
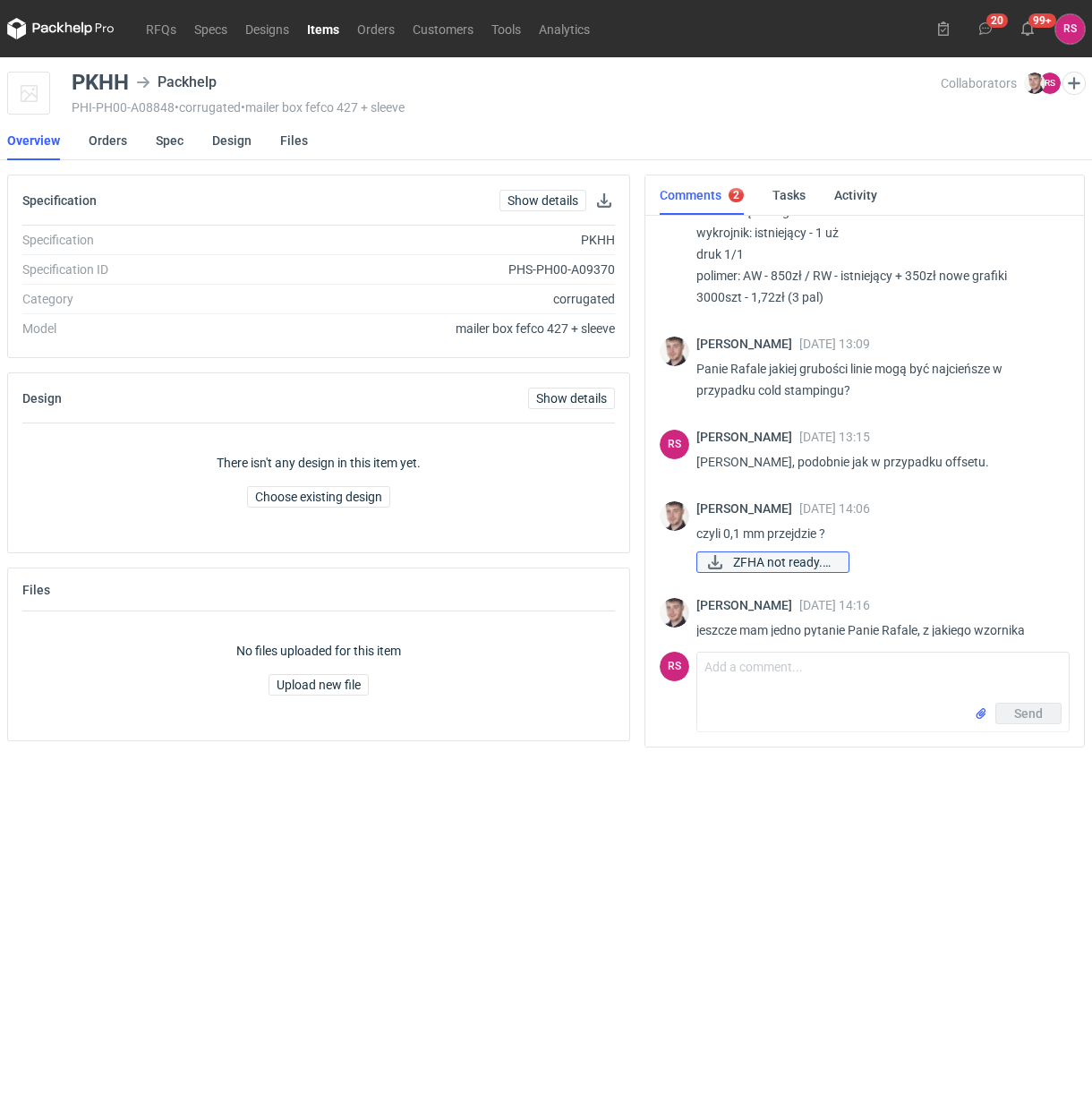
click at [796, 552] on span "ZFHA not ready.pdf" at bounding box center [784, 562] width 101 height 19
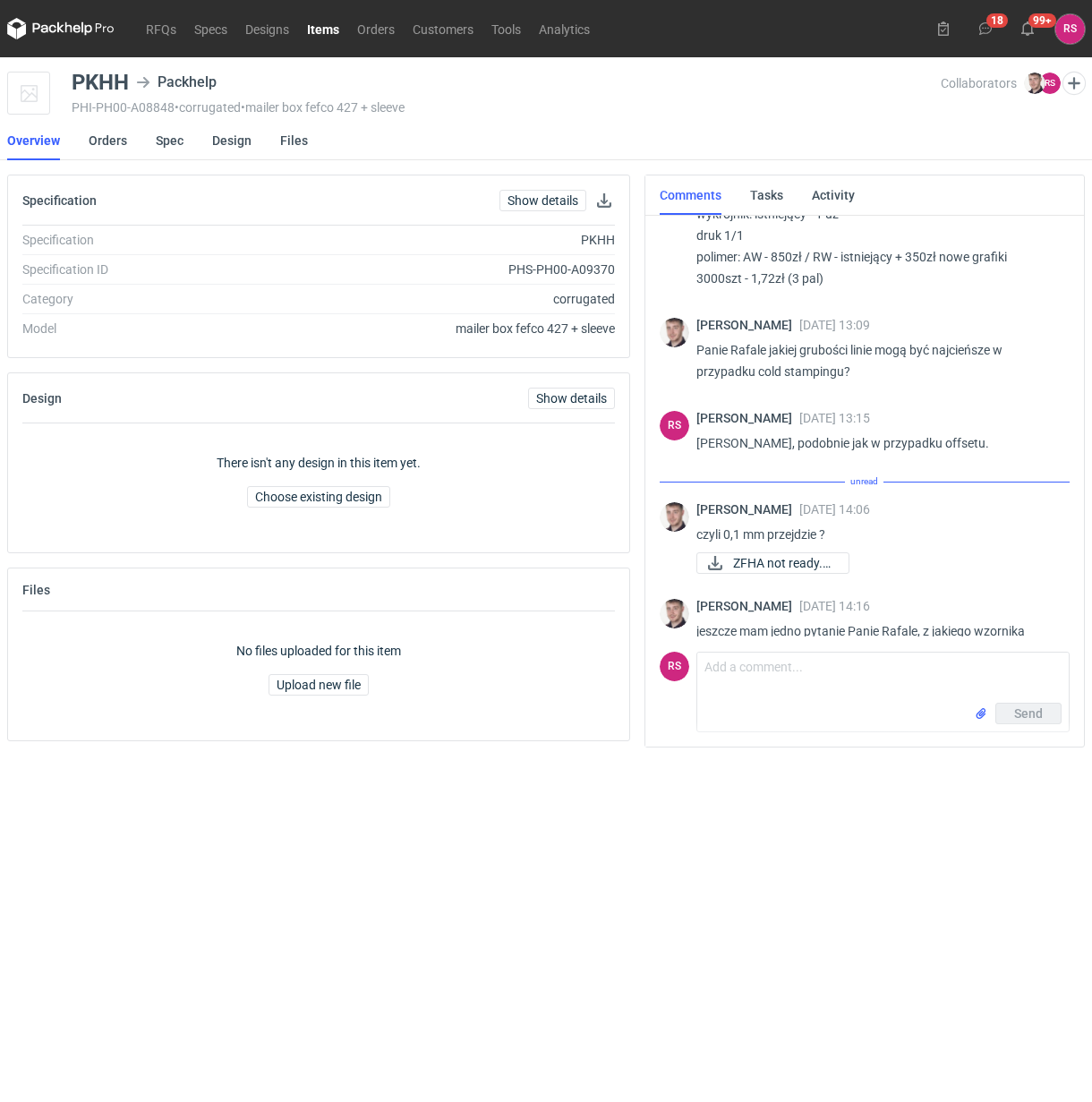
scroll to position [1881, 0]
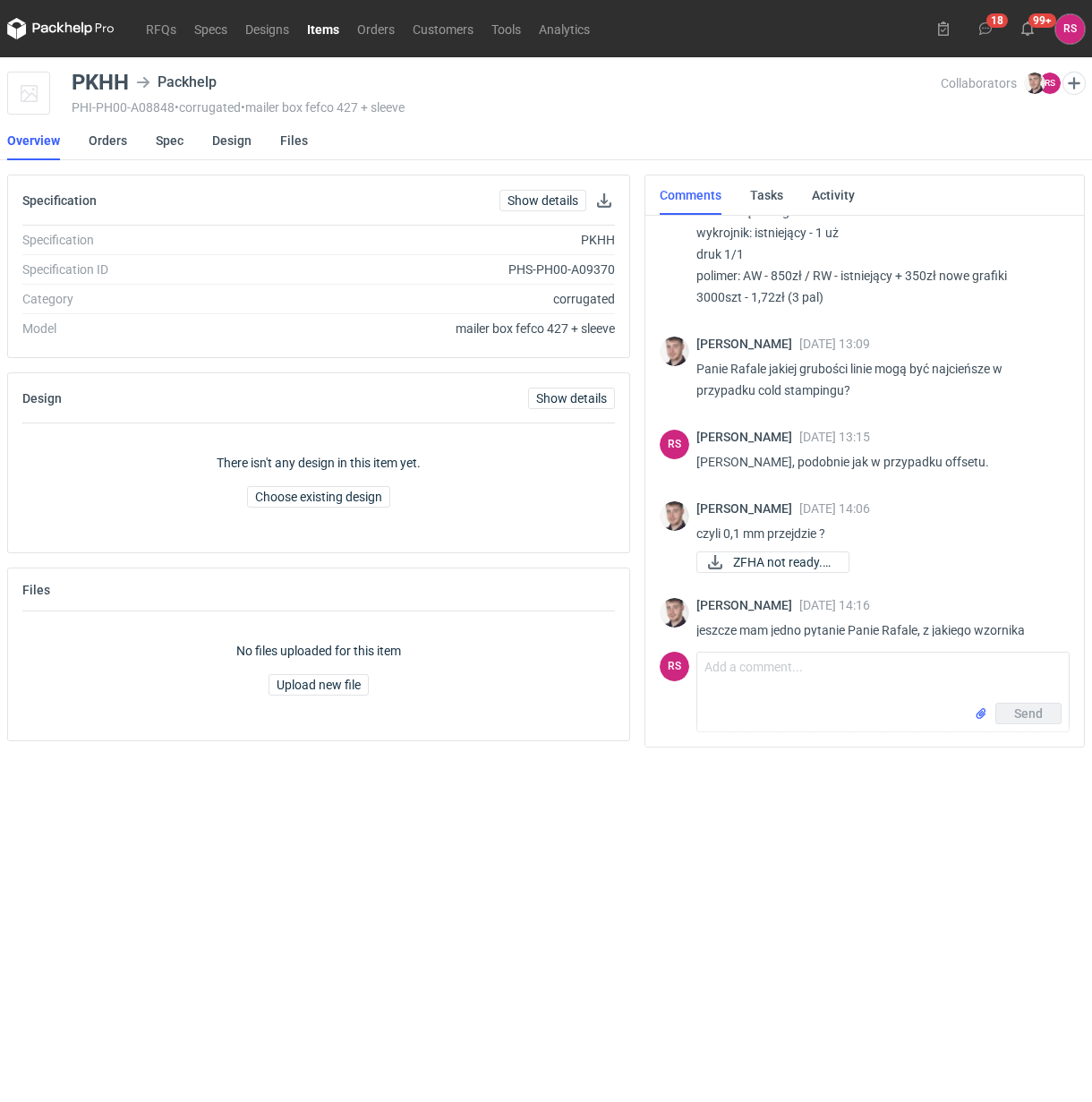
click at [541, 100] on div "PHI-PH00-A08848 • corrugated • mailer box fefco 427 + sleeve" at bounding box center [506, 107] width 869 height 15
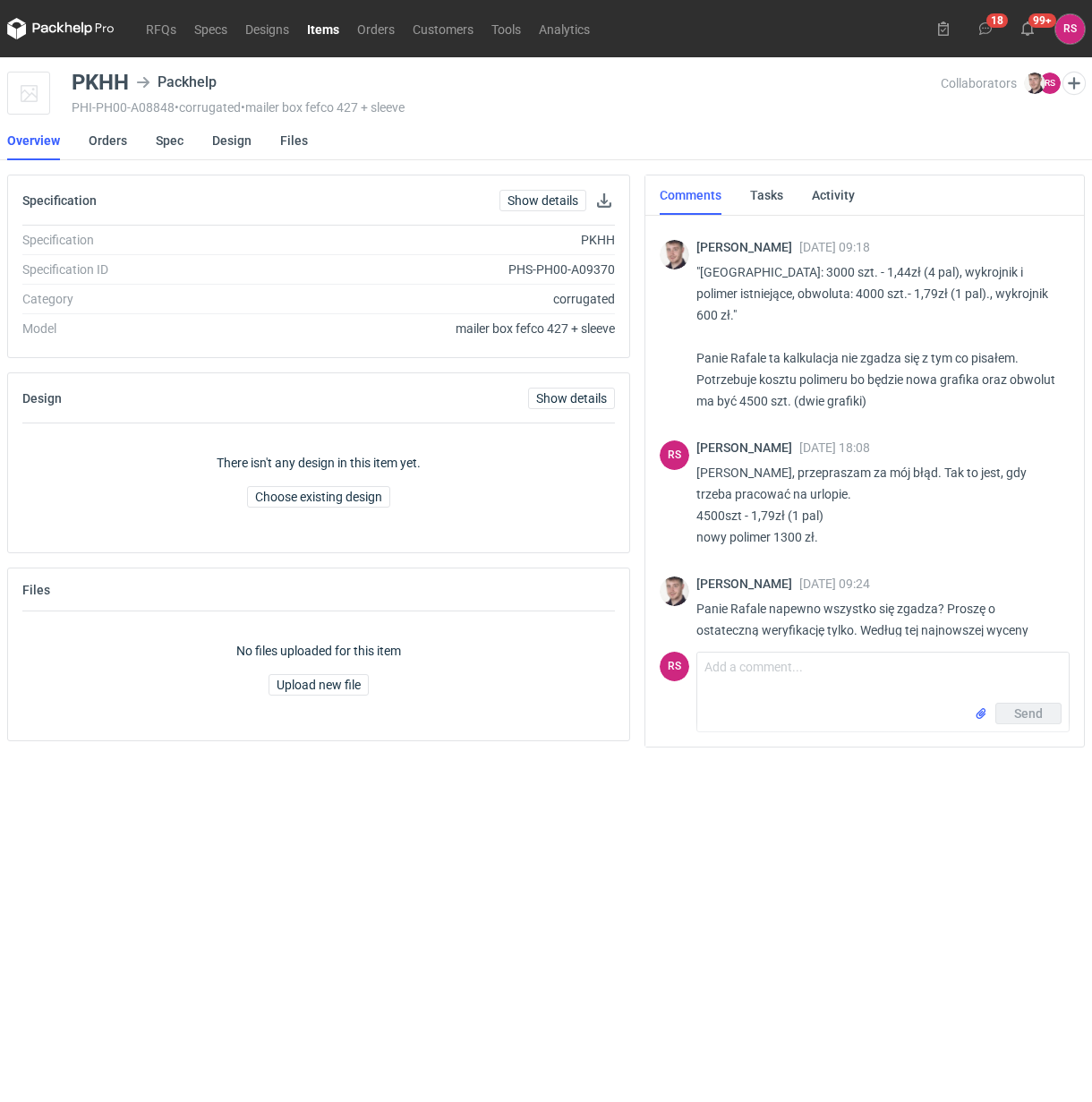
scroll to position [0, 0]
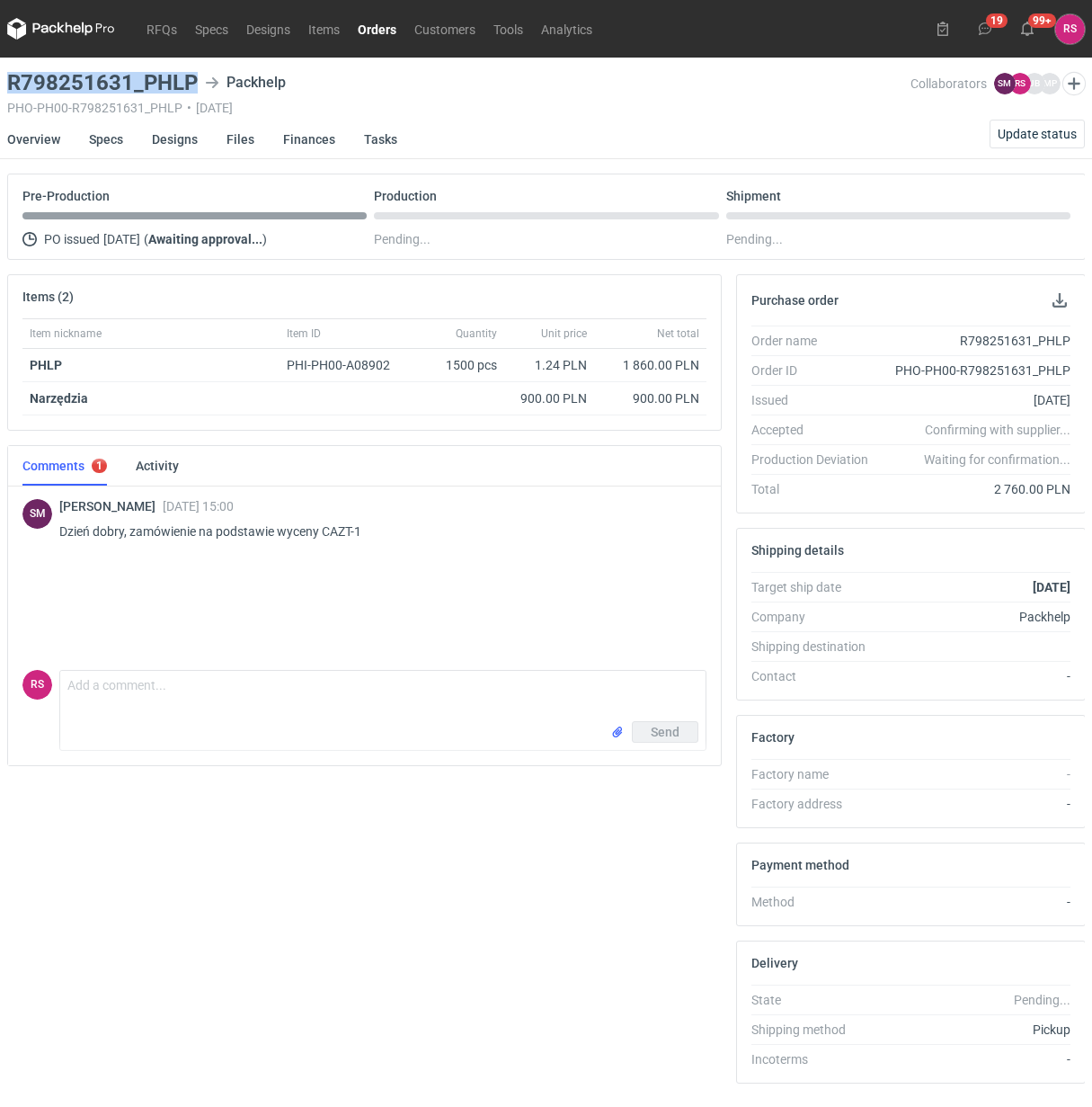
drag, startPoint x: 201, startPoint y: 82, endPoint x: -5, endPoint y: 63, distance: 206.9
click at [0, 63] on html "RFQs Specs Designs Items Orders Customers Tools Analytics 19 99+ RS Rafał Stani…" at bounding box center [546, 554] width 1092 height 1107
copy h3 "R798251631_PHLP"
click at [1061, 302] on button "button" at bounding box center [1060, 300] width 21 height 21
click at [110, 145] on link "Specs" at bounding box center [105, 139] width 34 height 40
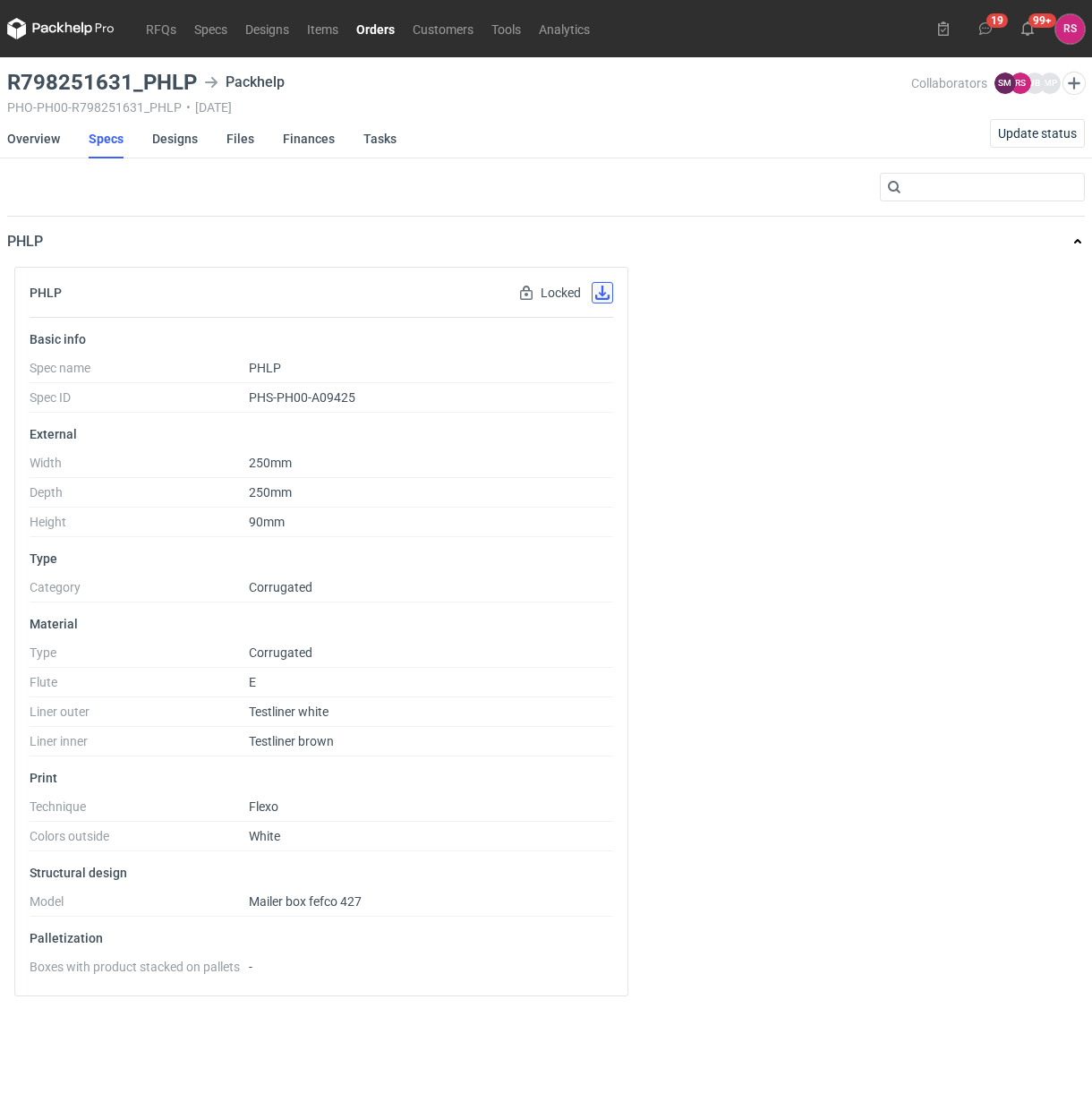
click at [606, 294] on button "button" at bounding box center [602, 293] width 21 height 21
click at [179, 136] on link "Designs" at bounding box center [175, 139] width 46 height 40
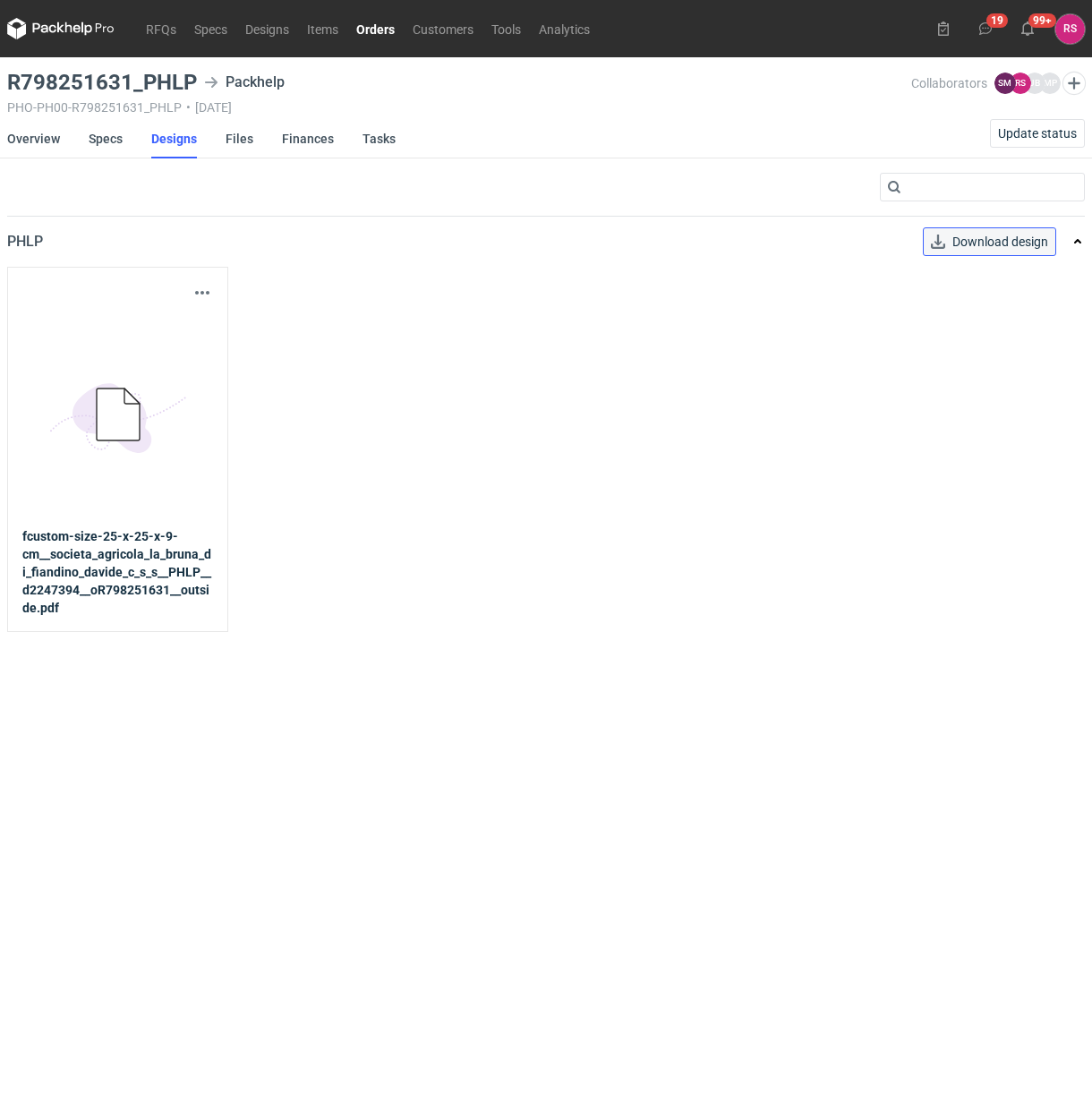
click at [1008, 246] on span "Download design" at bounding box center [1000, 242] width 96 height 13
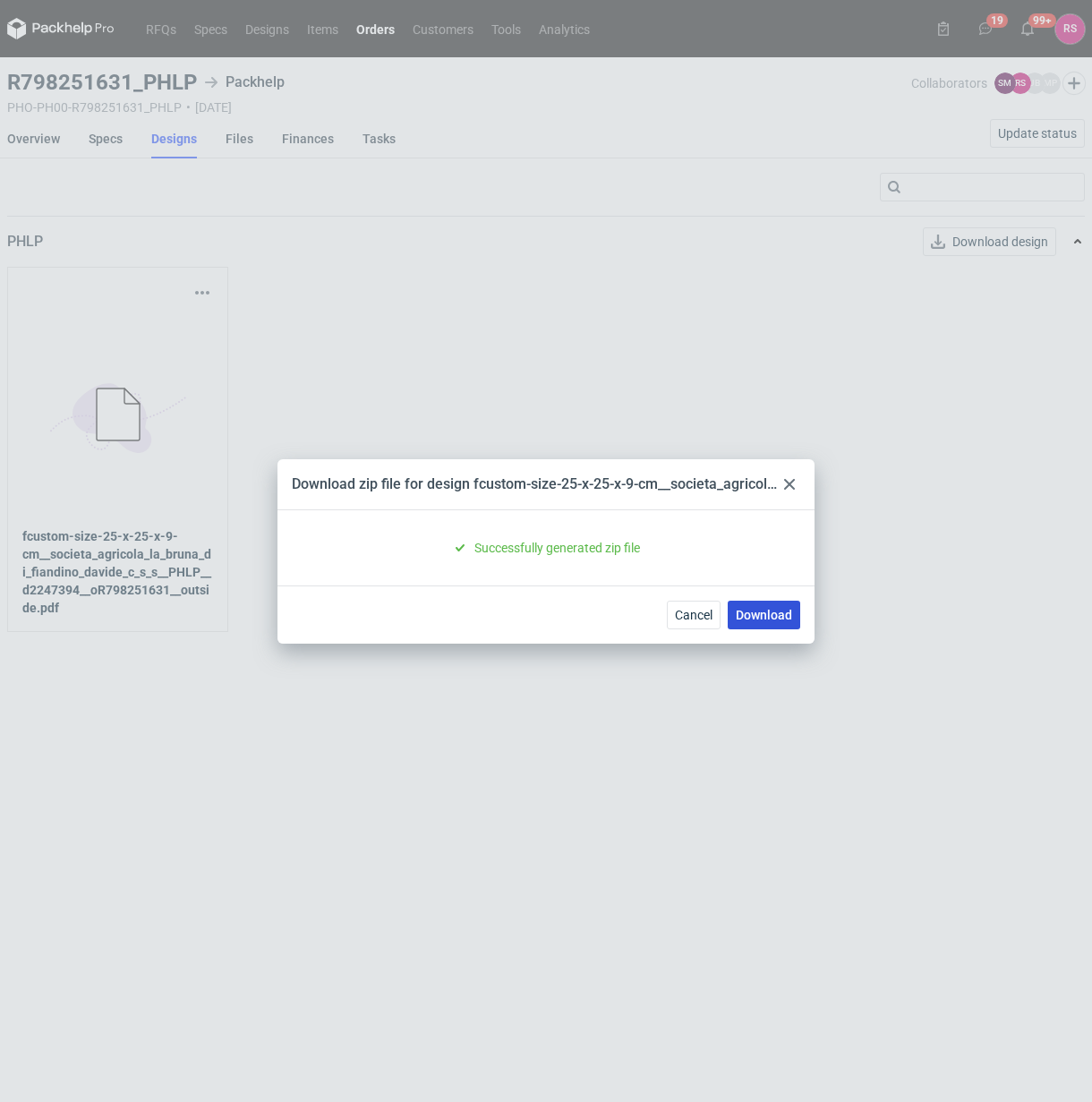
click at [756, 607] on link "Download" at bounding box center [763, 615] width 73 height 29
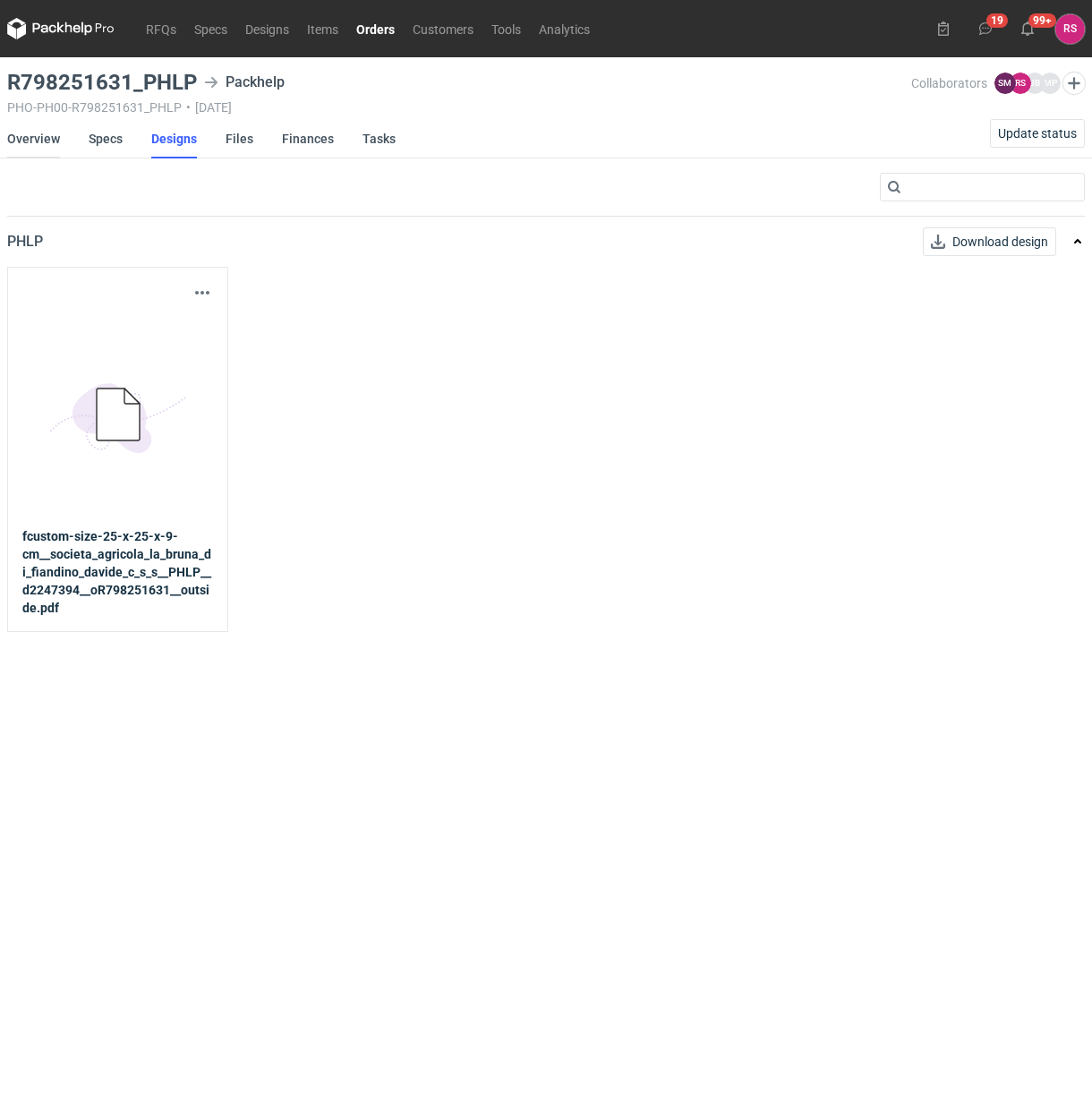
click at [31, 142] on link "Overview" at bounding box center [33, 139] width 52 height 40
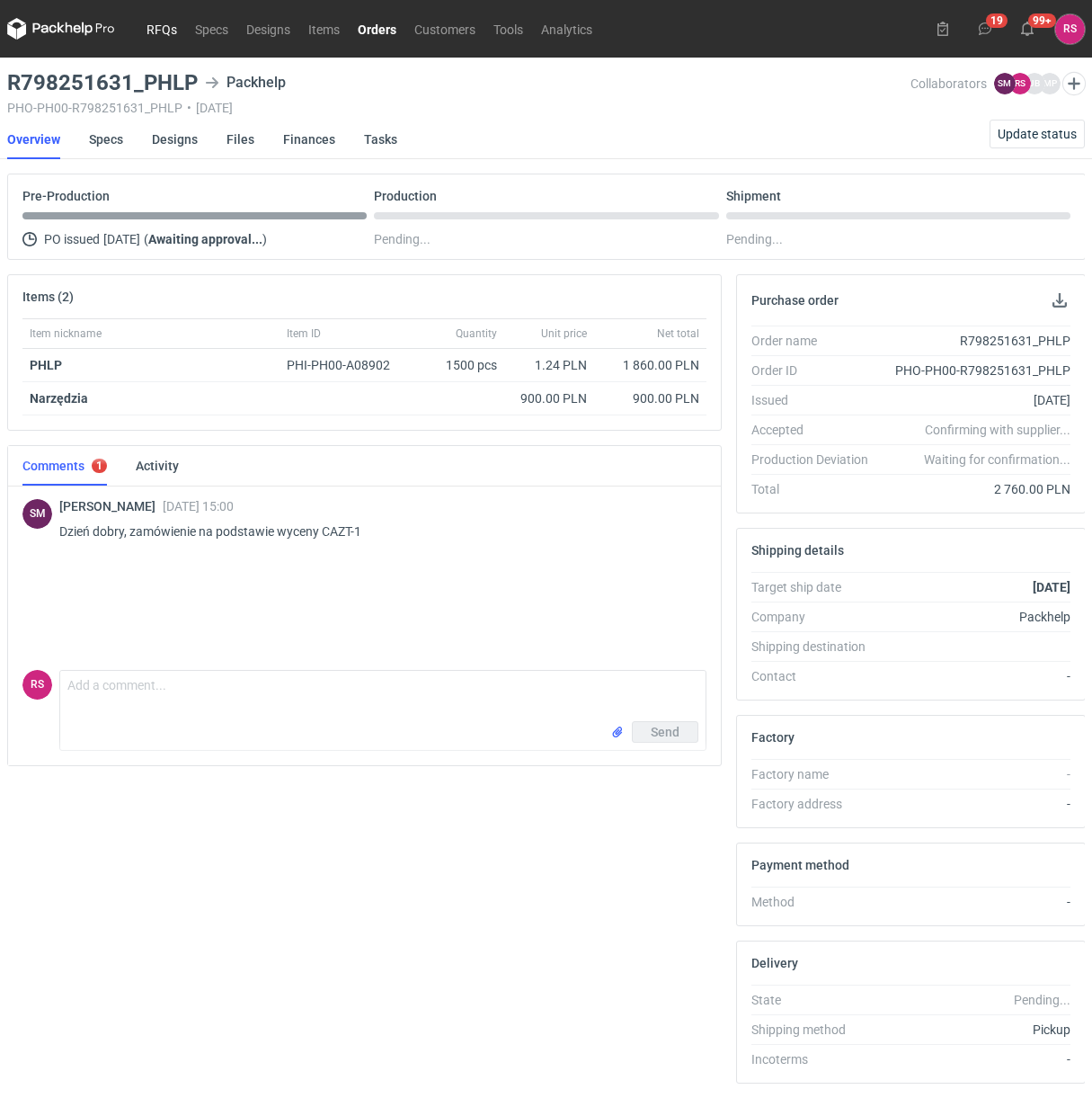
click at [169, 32] on link "RFQs" at bounding box center [162, 28] width 49 height 21
